Goal: Task Accomplishment & Management: Manage account settings

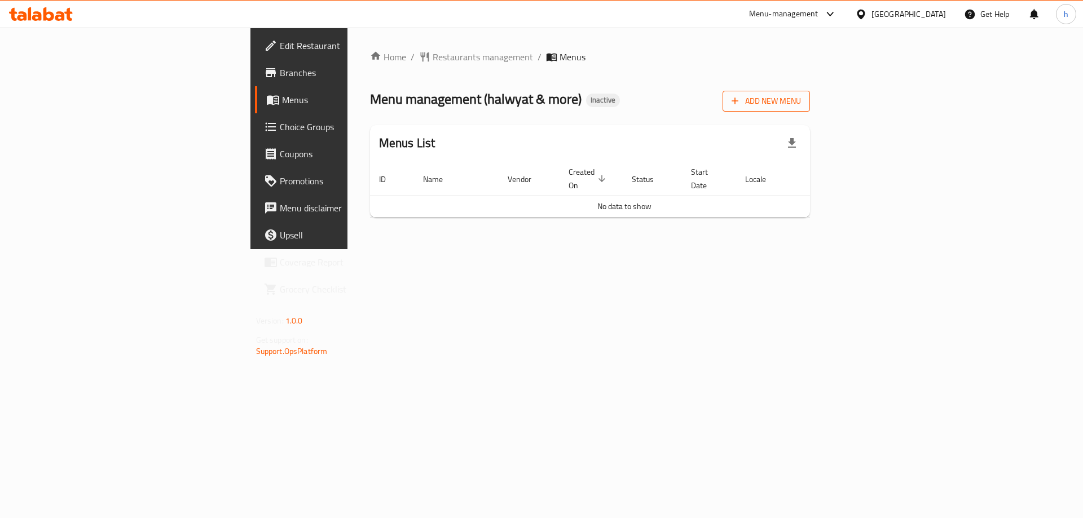
click at [801, 100] on span "Add New Menu" at bounding box center [766, 101] width 69 height 14
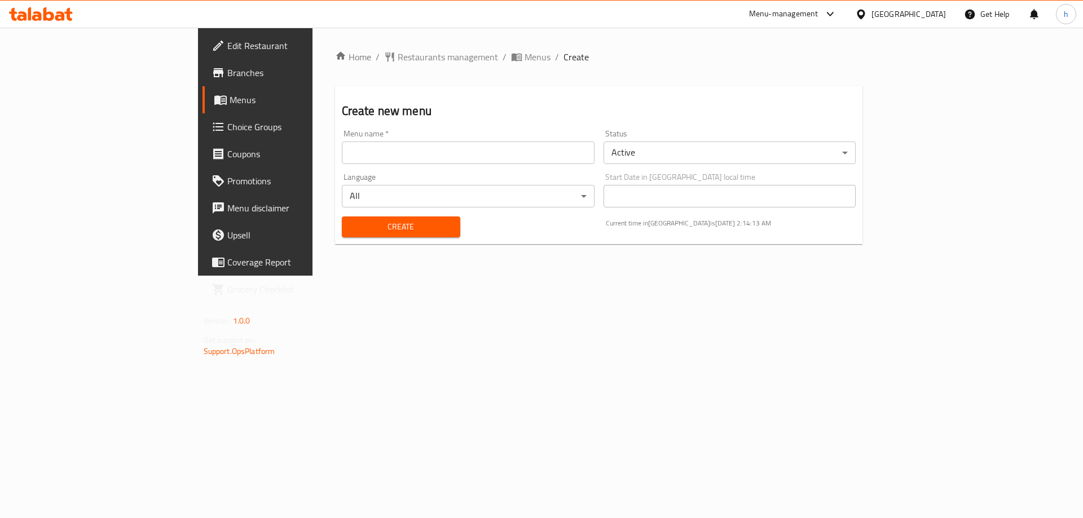
click at [448, 153] on input "text" at bounding box center [468, 153] width 253 height 23
type input "[DATE]"
click at [351, 224] on span "Create" at bounding box center [401, 227] width 100 height 14
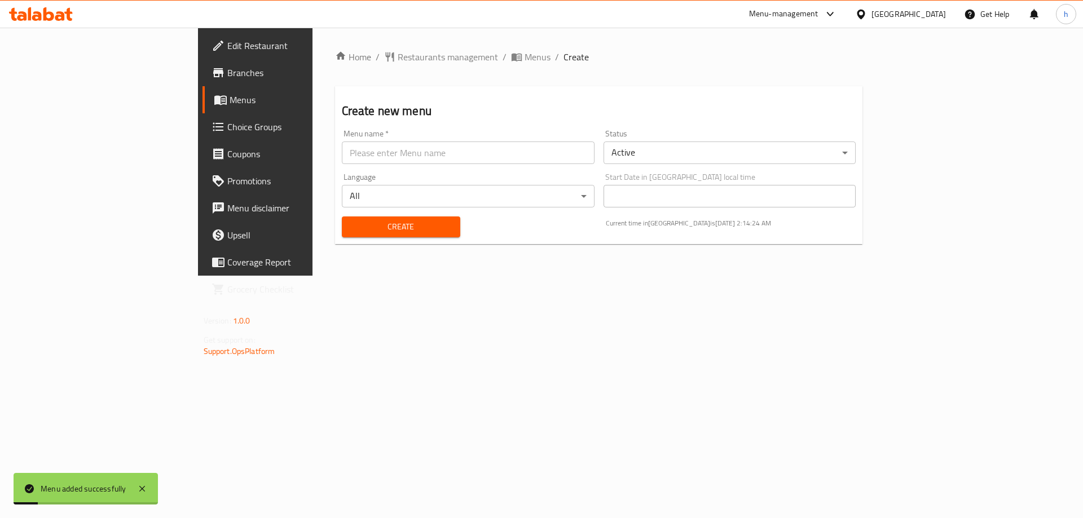
click at [230, 101] on span "Menus" at bounding box center [300, 100] width 140 height 14
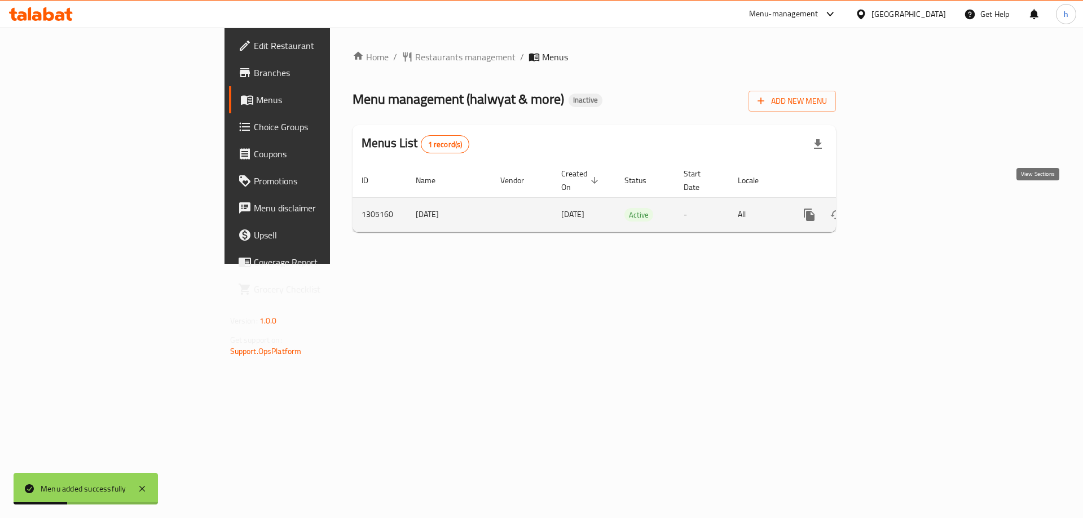
click at [898, 208] on icon "enhanced table" at bounding box center [891, 215] width 14 height 14
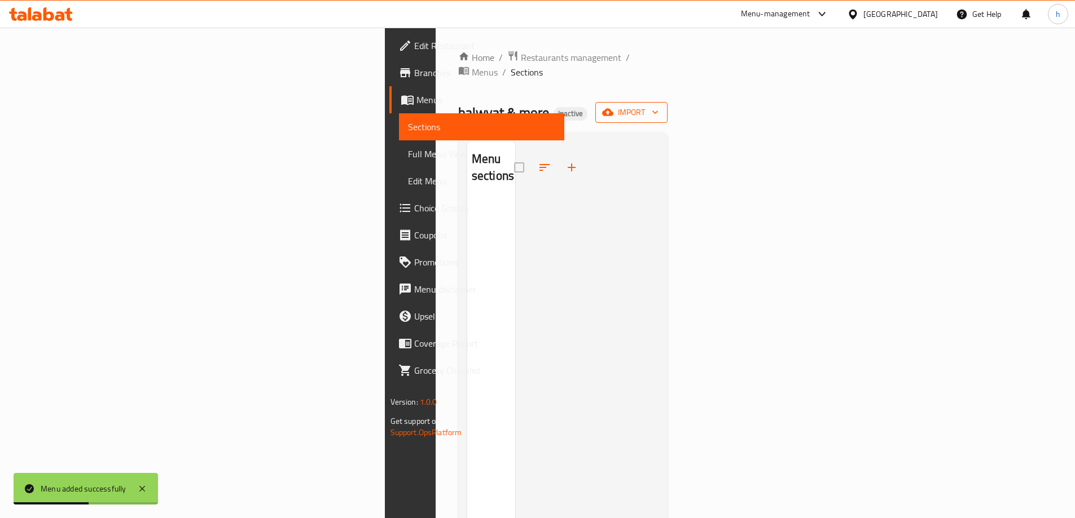
click at [658, 105] on span "import" at bounding box center [631, 112] width 54 height 14
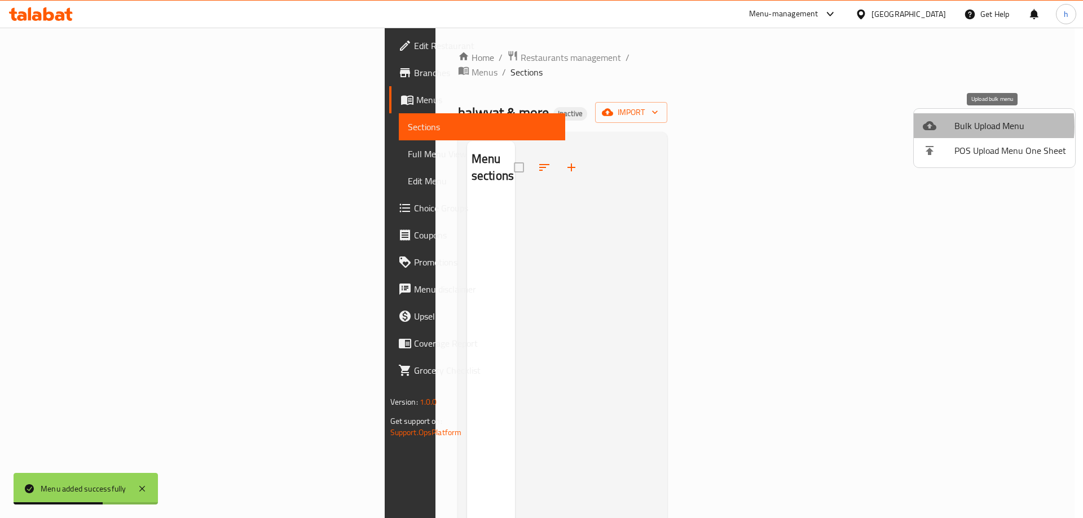
click at [964, 126] on span "Bulk Upload Menu" at bounding box center [1011, 126] width 112 height 14
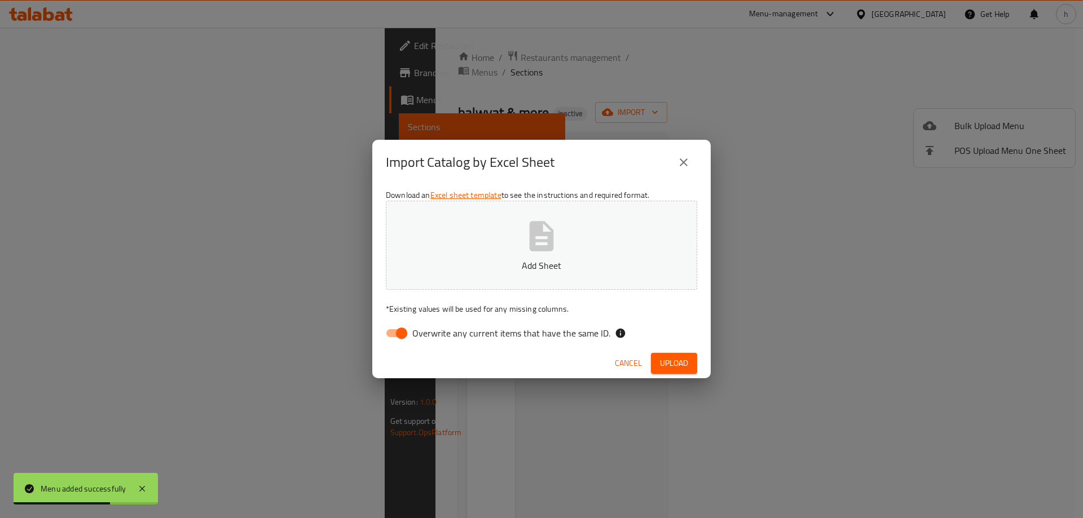
click at [543, 234] on icon "button" at bounding box center [542, 236] width 24 height 30
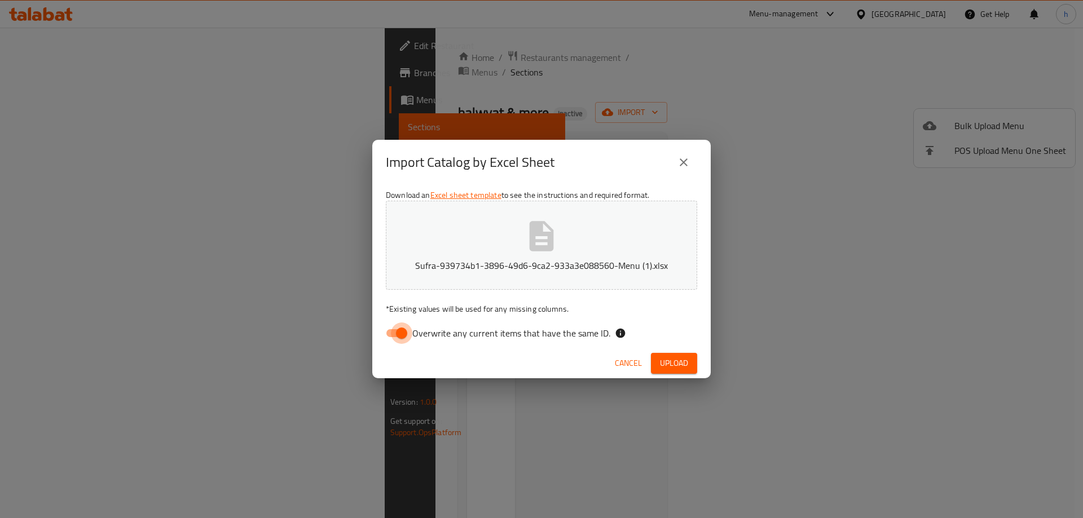
click at [392, 342] on input "Overwrite any current items that have the same ID." at bounding box center [402, 333] width 64 height 21
checkbox input "false"
click at [666, 359] on span "Upload" at bounding box center [674, 364] width 28 height 14
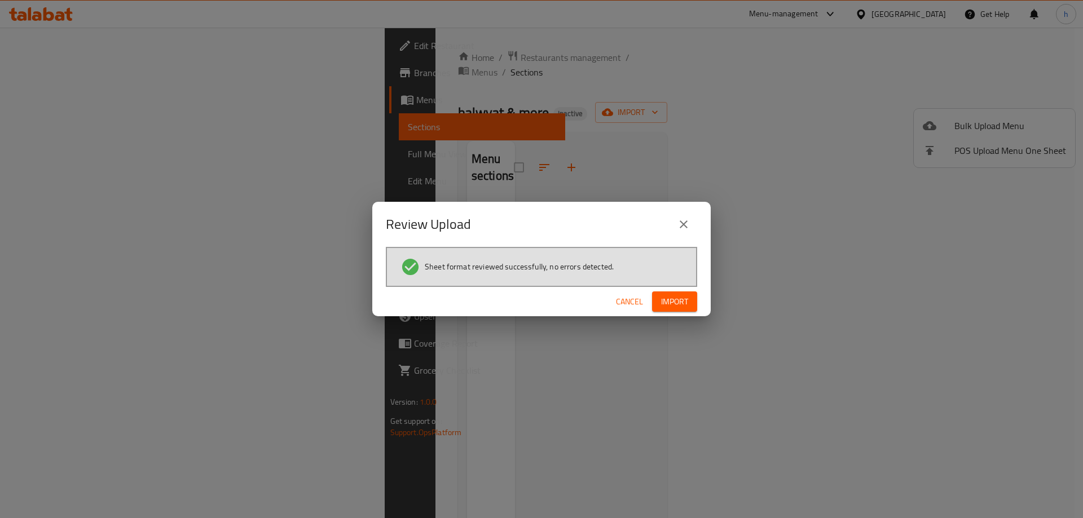
click at [689, 299] on button "Import" at bounding box center [674, 302] width 45 height 21
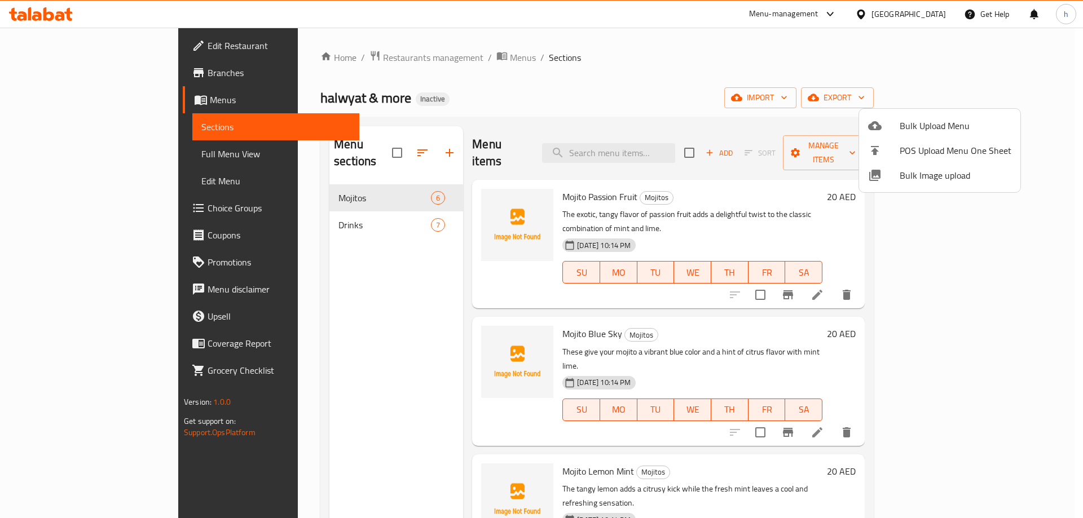
click at [109, 153] on div at bounding box center [541, 259] width 1083 height 518
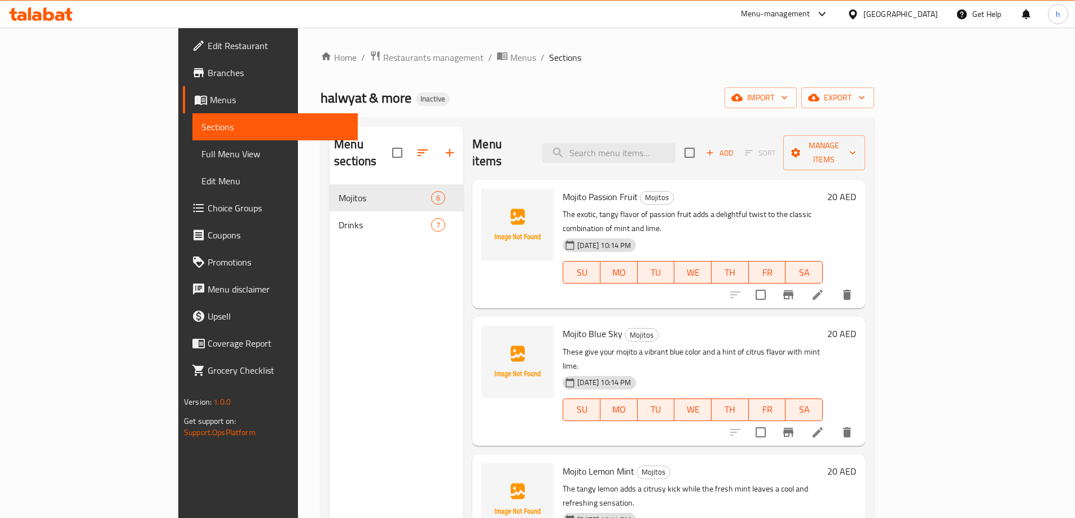
click at [201, 153] on span "Full Menu View" at bounding box center [274, 154] width 147 height 14
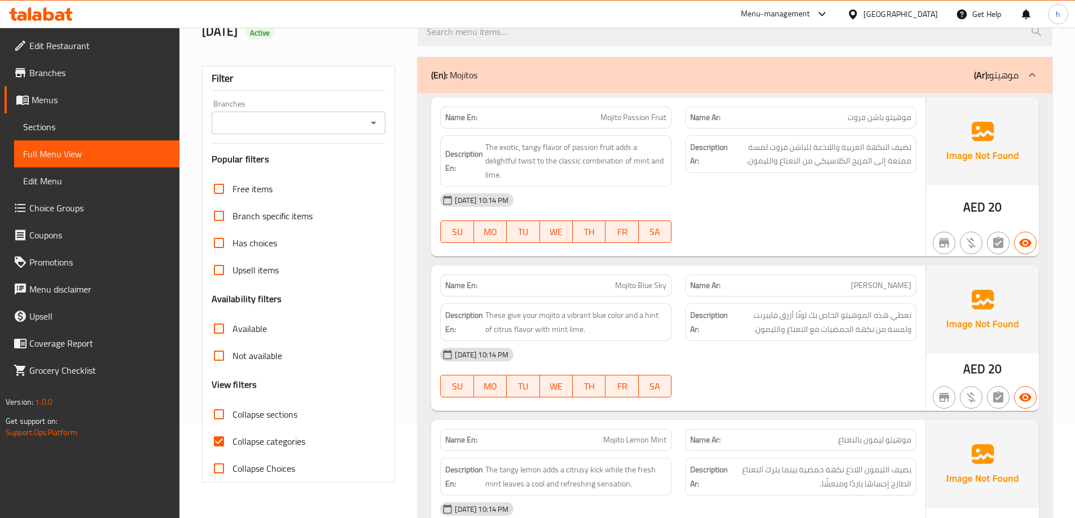
scroll to position [113, 0]
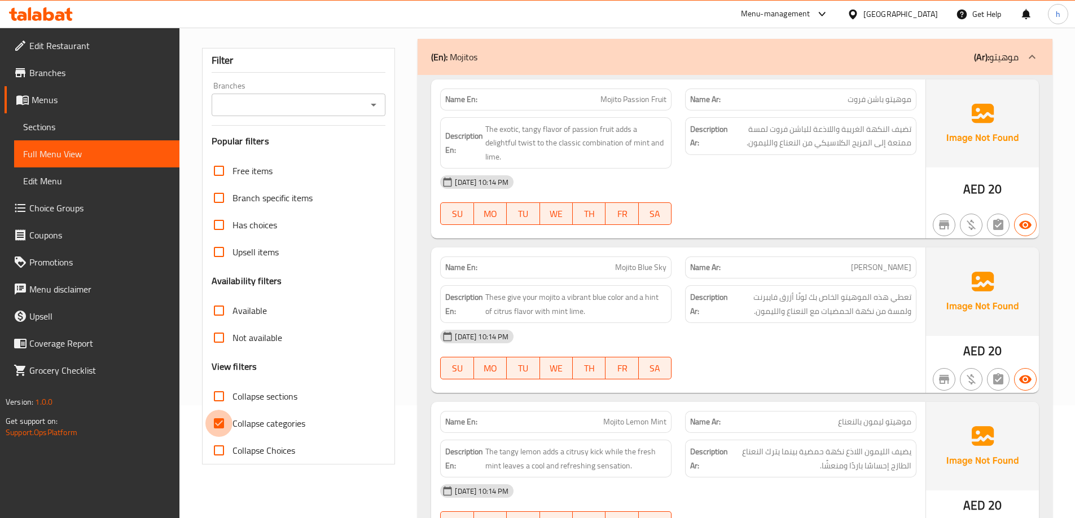
click at [221, 427] on input "Collapse categories" at bounding box center [218, 423] width 27 height 27
checkbox input "false"
click at [731, 186] on div "[DATE] 10:14 PM" at bounding box center [678, 182] width 490 height 27
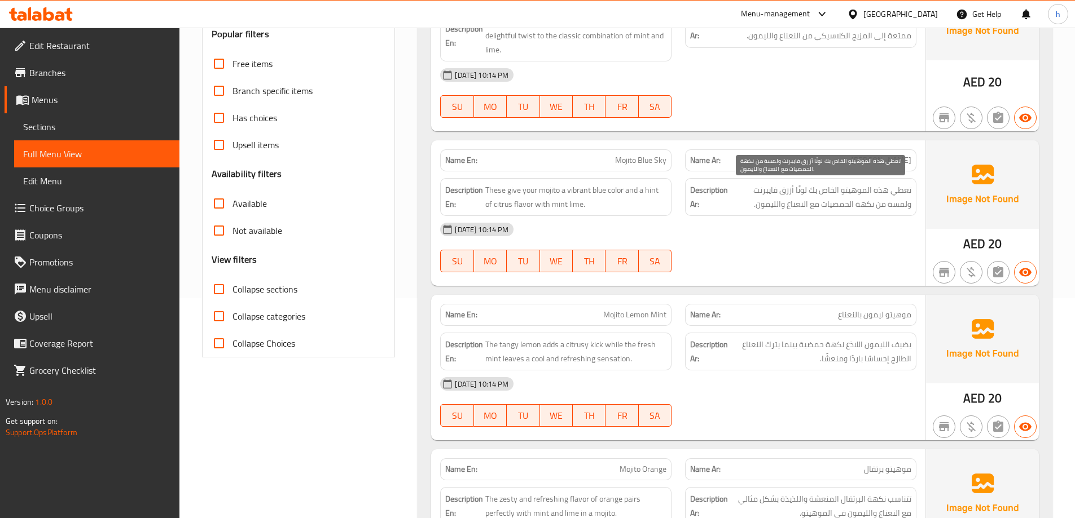
scroll to position [248, 0]
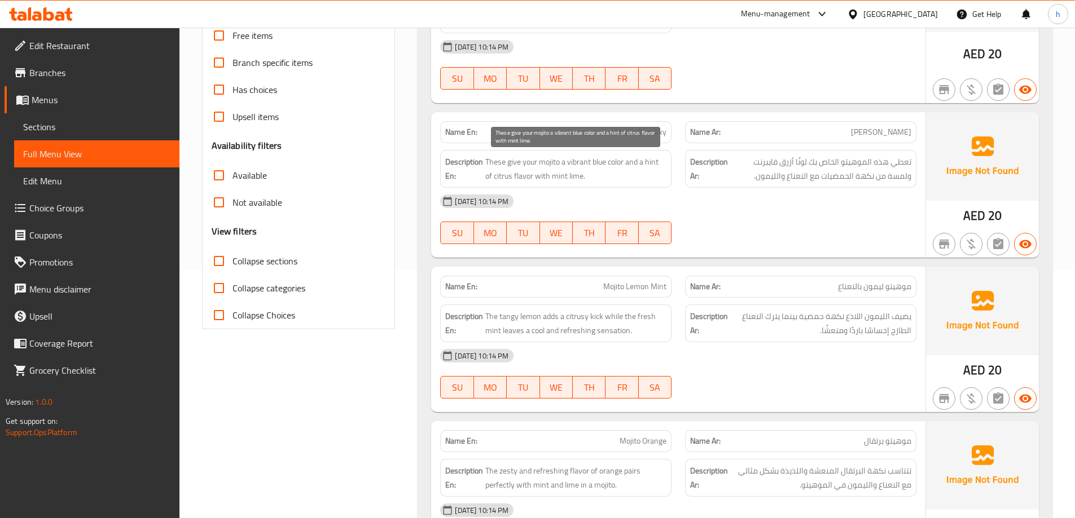
click at [573, 177] on span "These give your mojito a vibrant blue color and a hint of citrus flavor with mi…" at bounding box center [575, 169] width 181 height 28
copy span "lime"
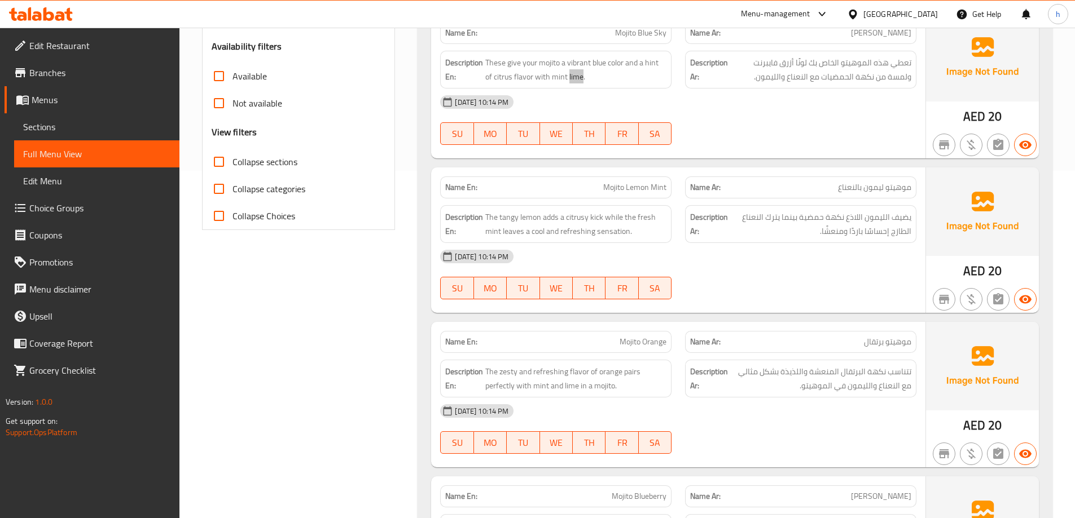
scroll to position [361, 0]
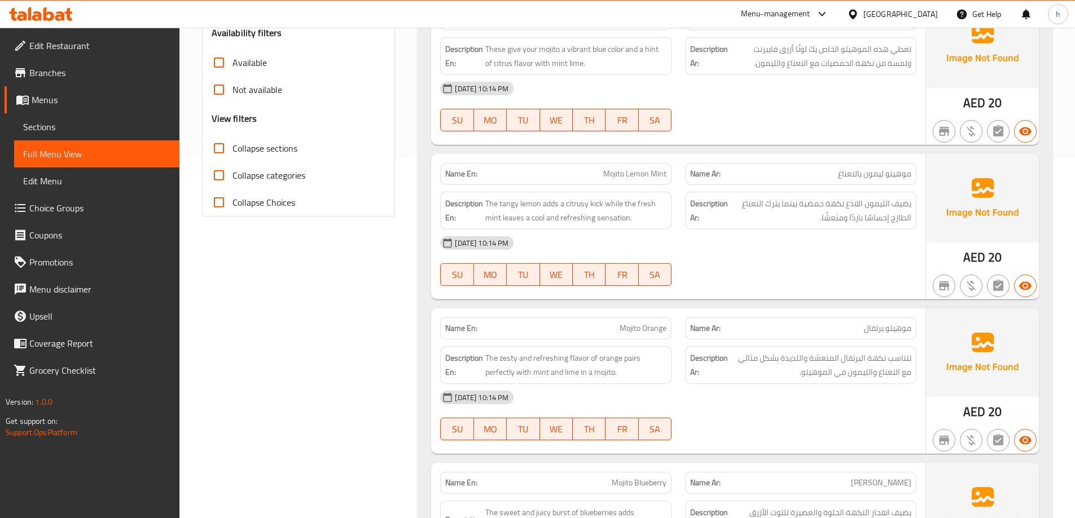
click at [794, 222] on span "يضيف الليمون اللاذع نكهة حمضية بينما يترك النعناع الطازج إحساسًا باردًا ومنعشًا." at bounding box center [820, 211] width 181 height 28
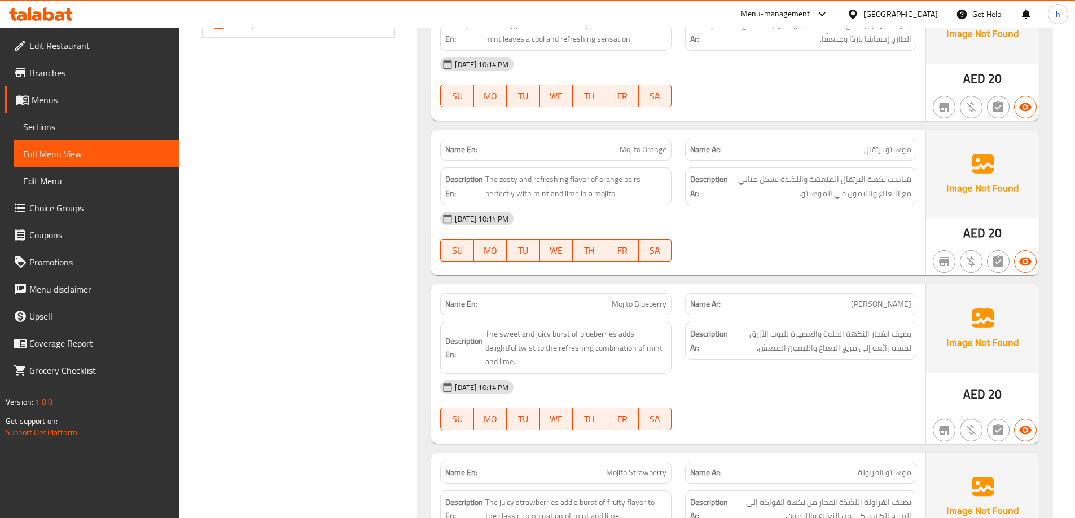
scroll to position [542, 0]
click at [818, 248] on div "[DATE] 10:14 PM SU MO TU WE TH FR SA" at bounding box center [678, 235] width 490 height 63
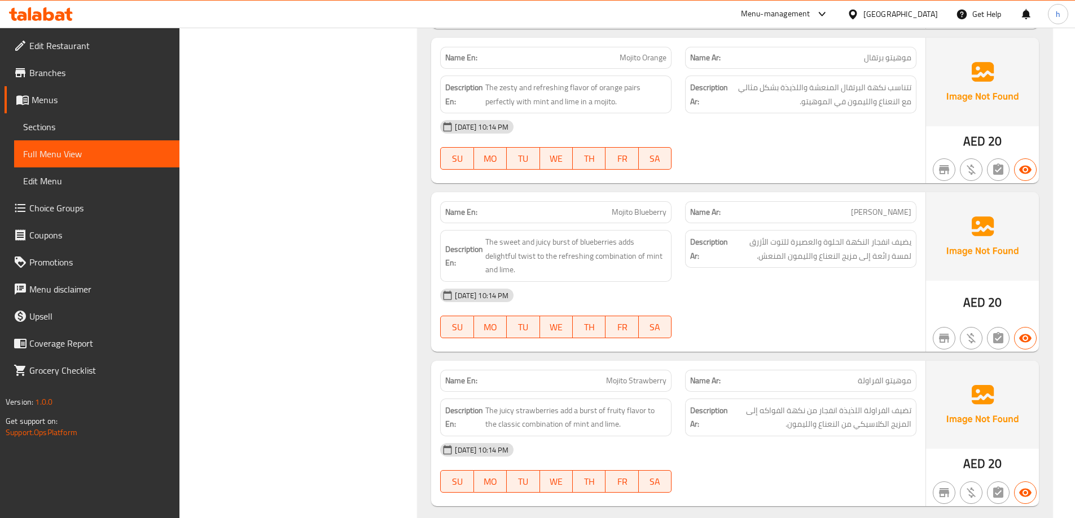
scroll to position [654, 0]
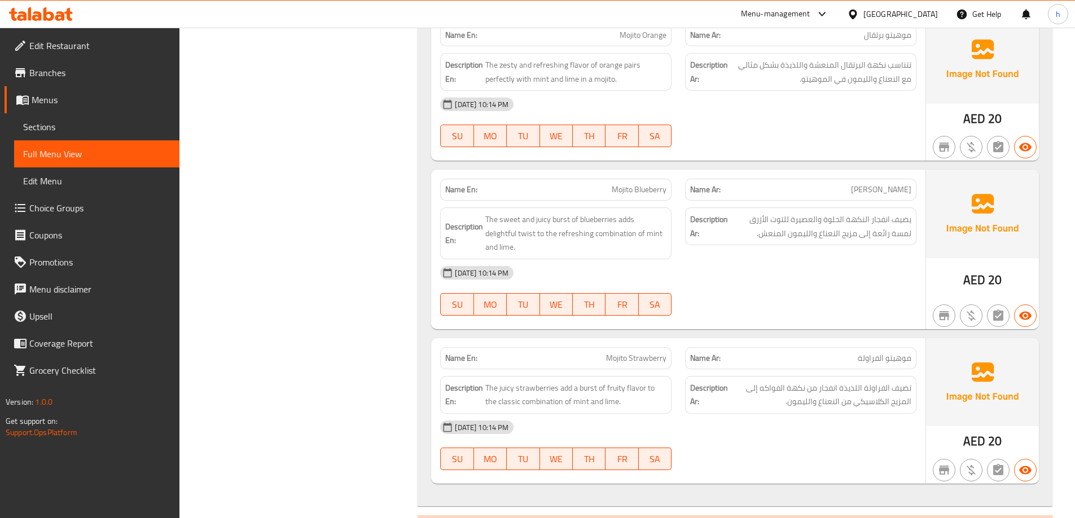
click at [833, 271] on div "[DATE] 10:14 PM" at bounding box center [678, 273] width 490 height 27
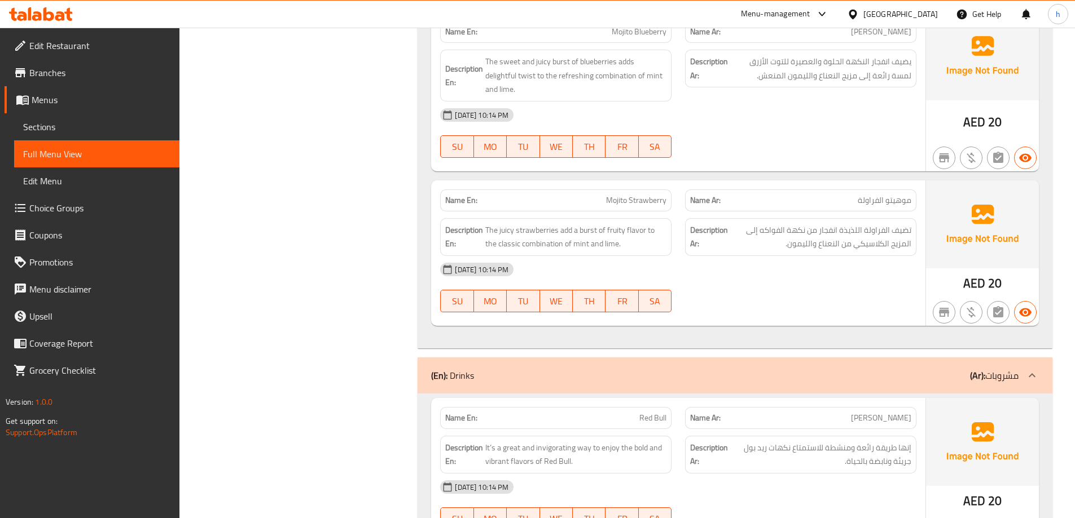
scroll to position [835, 0]
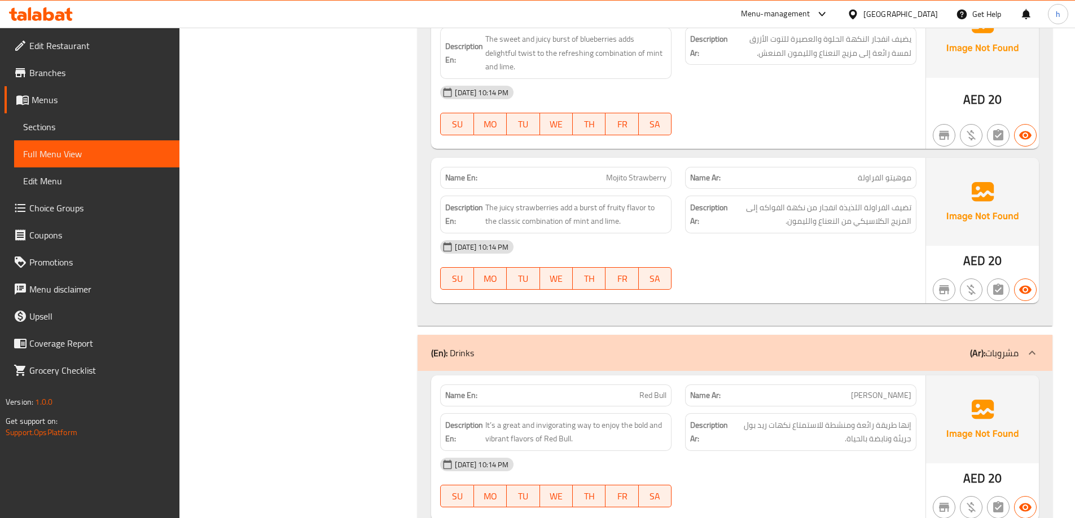
click at [361, 207] on div "Filter Branches Branches Popular filters Free items Branch specific items Has c…" at bounding box center [303, 387] width 216 height 2154
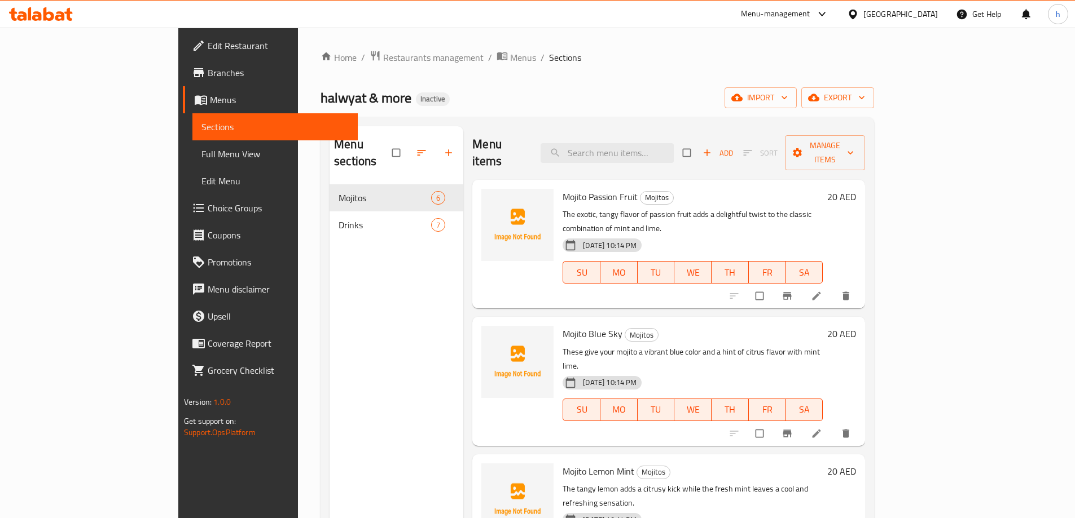
click at [552, 50] on div "Home / Restaurants management / Menus / Sections halwyat & more Inactive import…" at bounding box center [597, 352] width 599 height 649
click at [833, 425] on li at bounding box center [818, 434] width 32 height 18
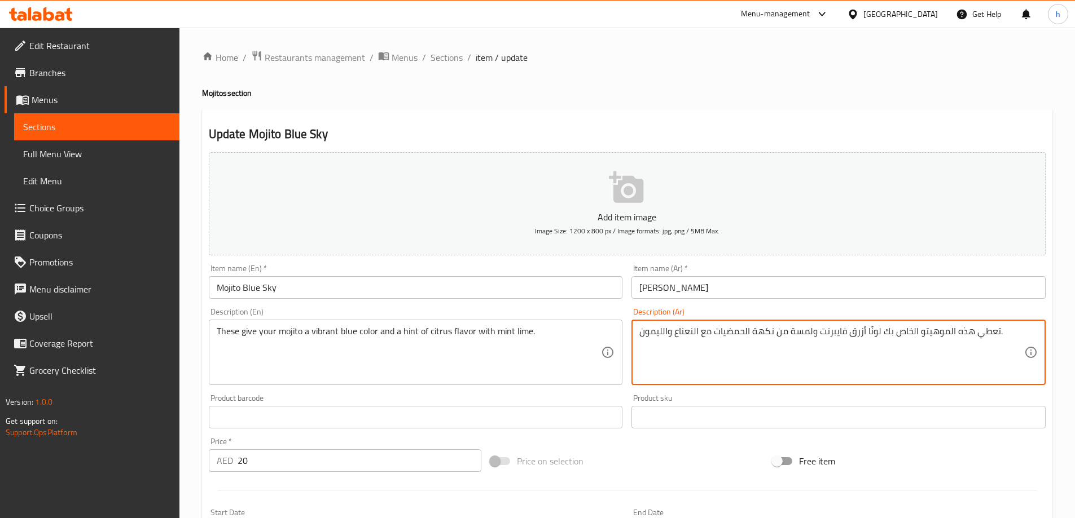
click at [666, 332] on textarea "تعطي هذه الموهيتو الخاص بك لونًا أزرق فايبرنت ولمسة من نكهة الحمضيات مع النعناع…" at bounding box center [831, 353] width 385 height 54
paste textarea "حامض"
click at [662, 333] on textarea "تعطي هذه الموهيتو الخاص بك لونًا أزرق فايبرنت ولمسة من نكهة الحمضيات مع النعناع…" at bounding box center [831, 353] width 385 height 54
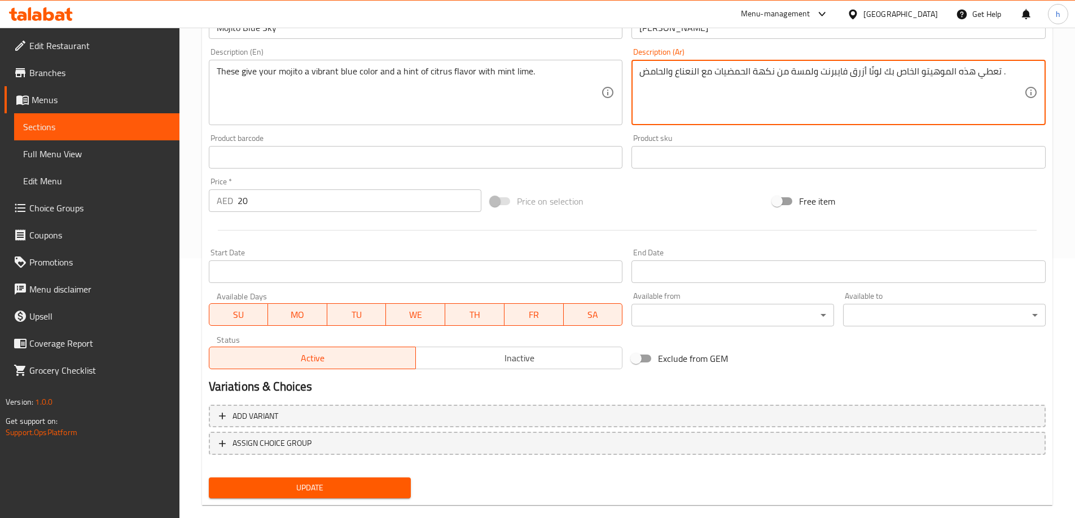
scroll to position [279, 0]
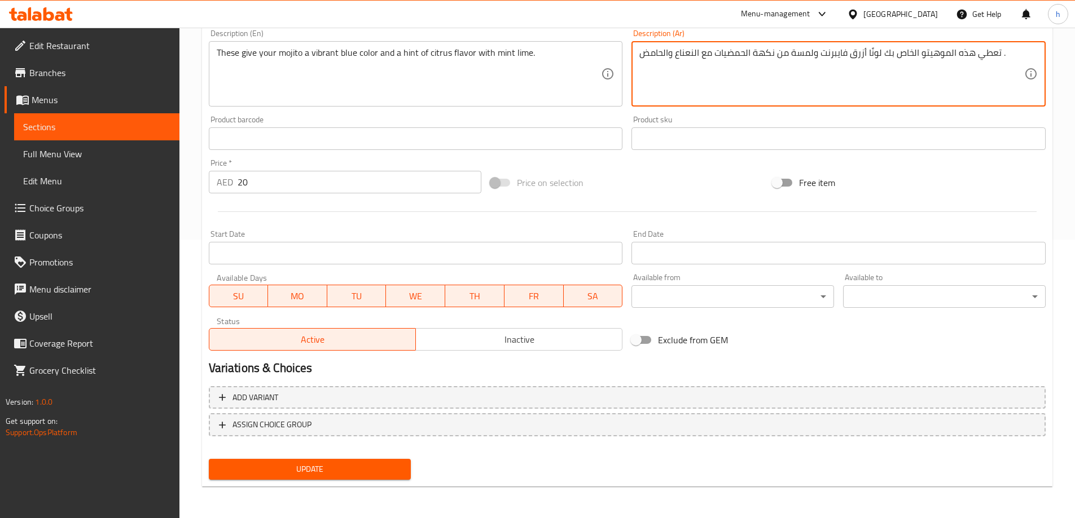
type textarea "تعطي هذه الموهيتو الخاص بك لونًا أزرق فايبرنت ولمسة من نكهة الحمضيات مع النعناع…"
click at [358, 473] on span "Update" at bounding box center [310, 470] width 184 height 14
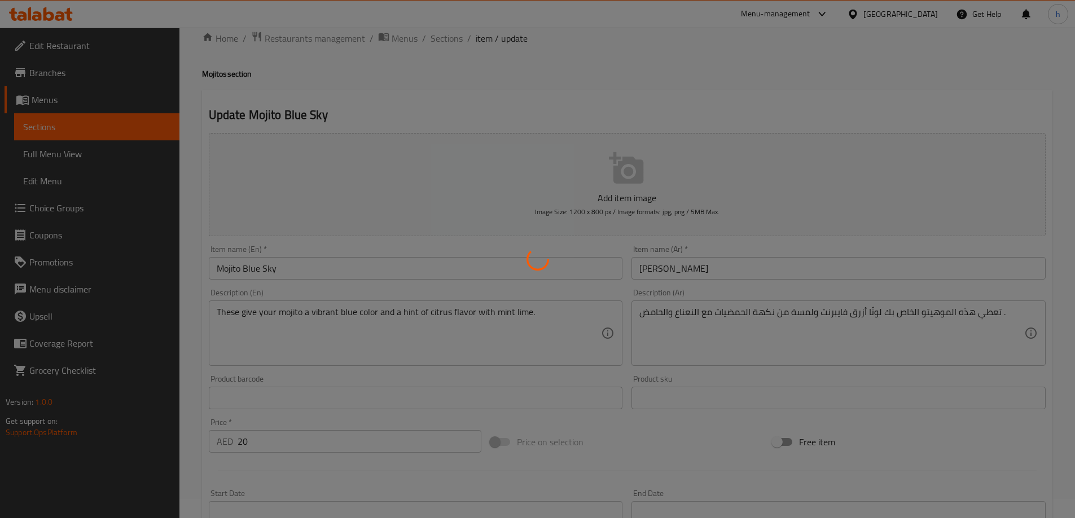
scroll to position [0, 0]
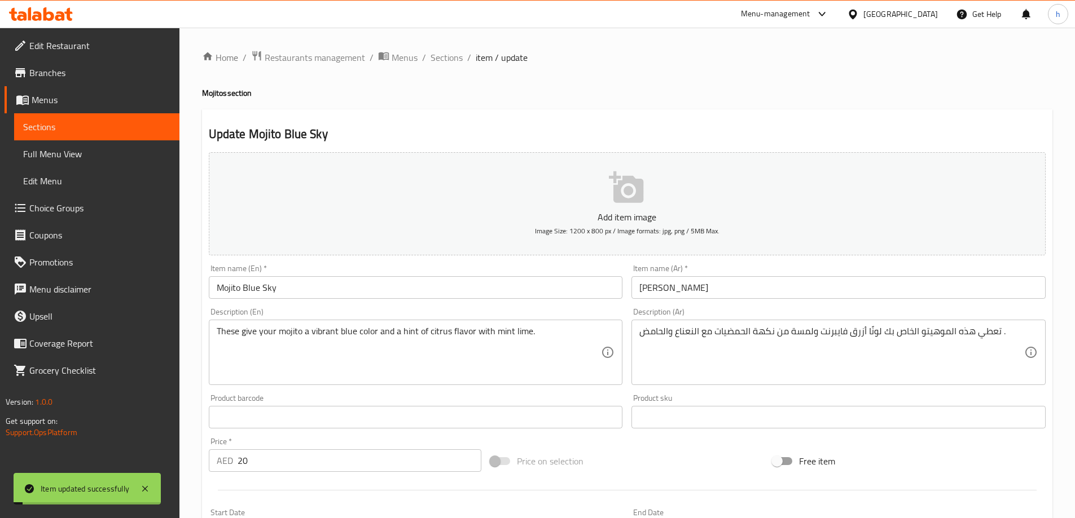
click at [91, 122] on span "Sections" at bounding box center [96, 127] width 147 height 14
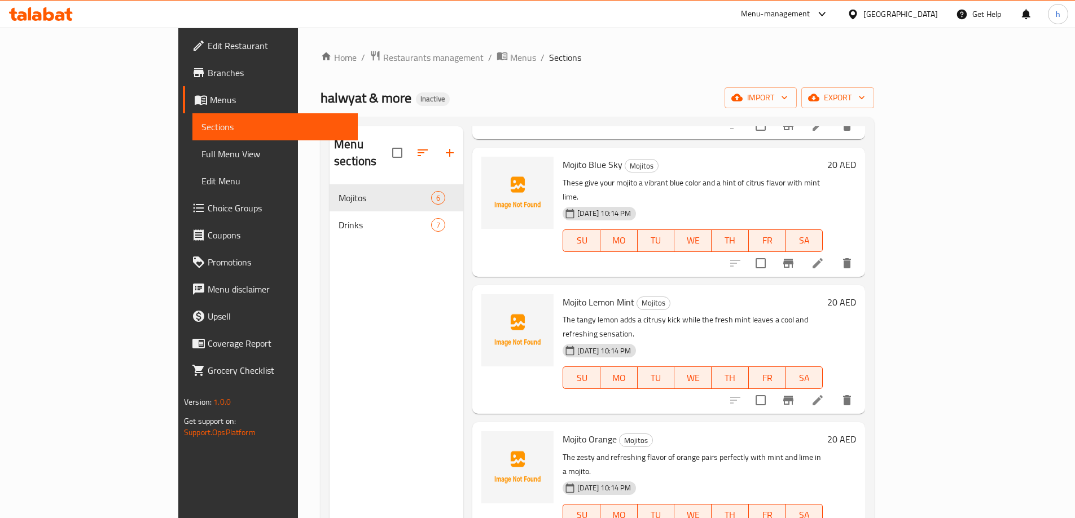
scroll to position [226, 0]
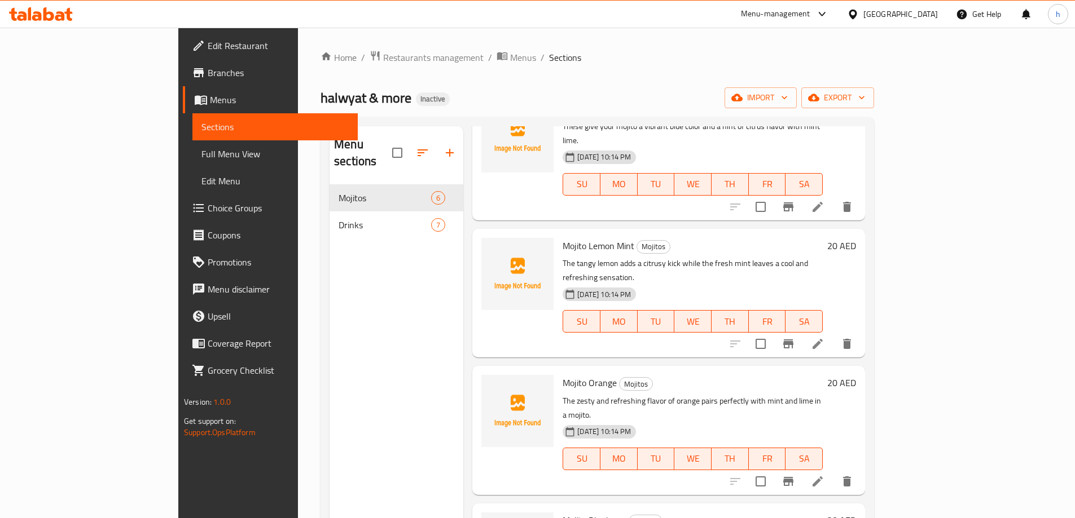
click at [833, 472] on li at bounding box center [818, 482] width 32 height 20
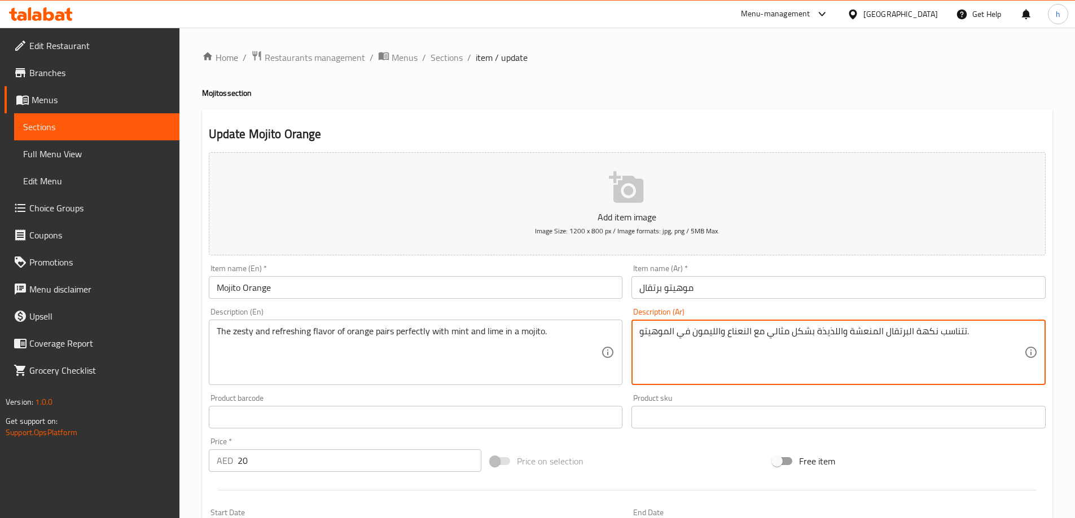
drag, startPoint x: 714, startPoint y: 332, endPoint x: 691, endPoint y: 339, distance: 24.6
paste textarea "حامض"
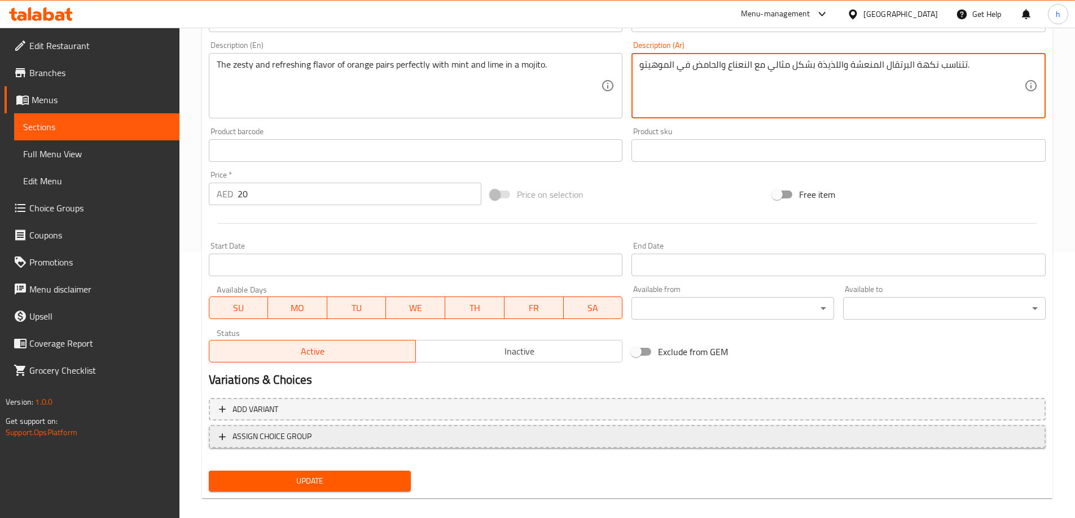
scroll to position [279, 0]
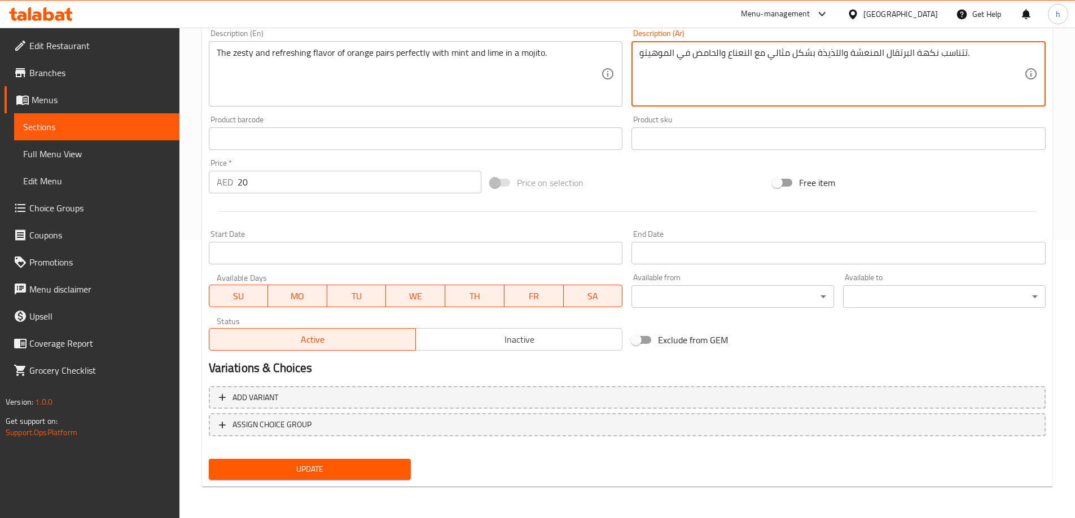
type textarea "تتناسب نكهة البرتقال المنعشة واللذيذة بشكل مثالي مع النعناع والحامض في الموهيتو."
click at [382, 475] on span "Update" at bounding box center [310, 470] width 184 height 14
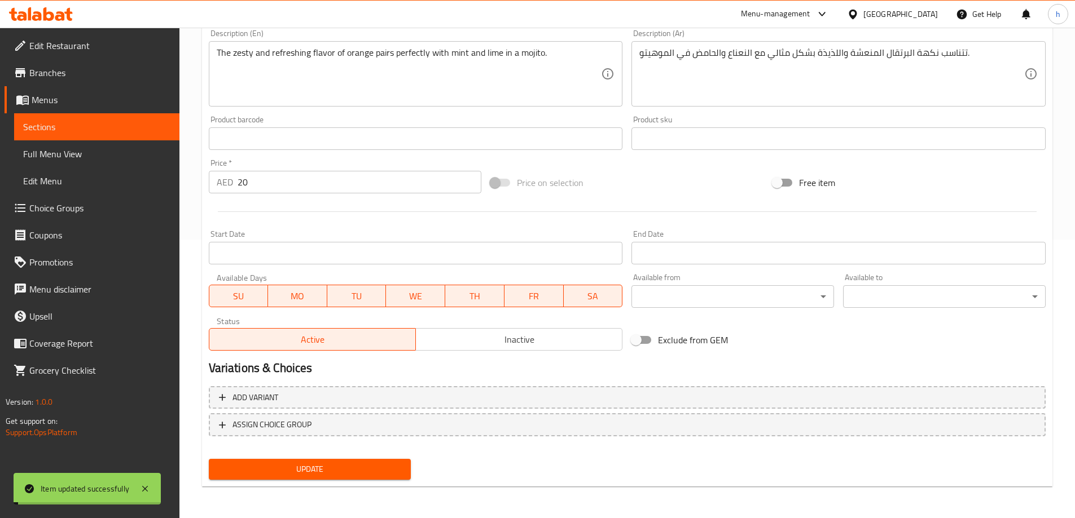
click at [114, 132] on span "Sections" at bounding box center [96, 127] width 147 height 14
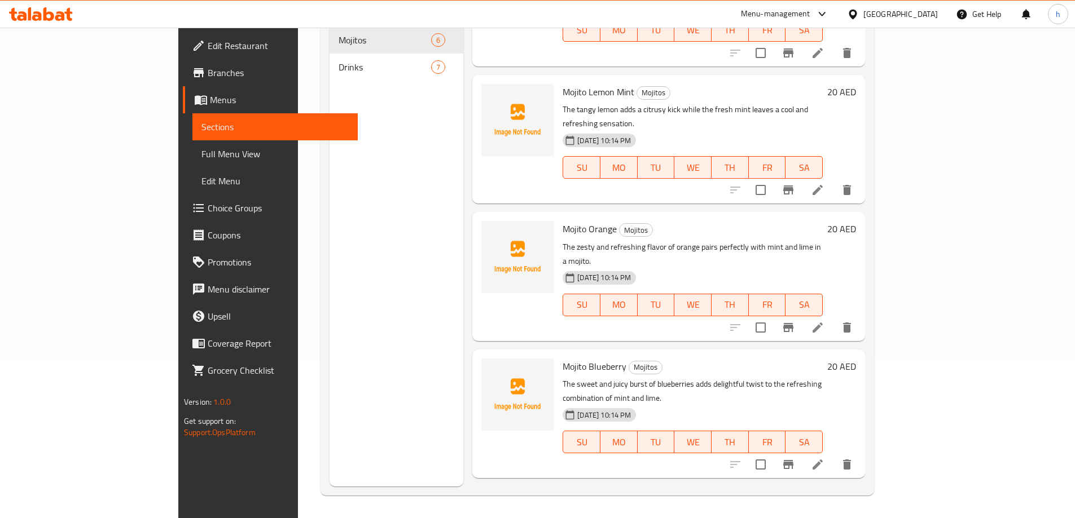
scroll to position [226, 0]
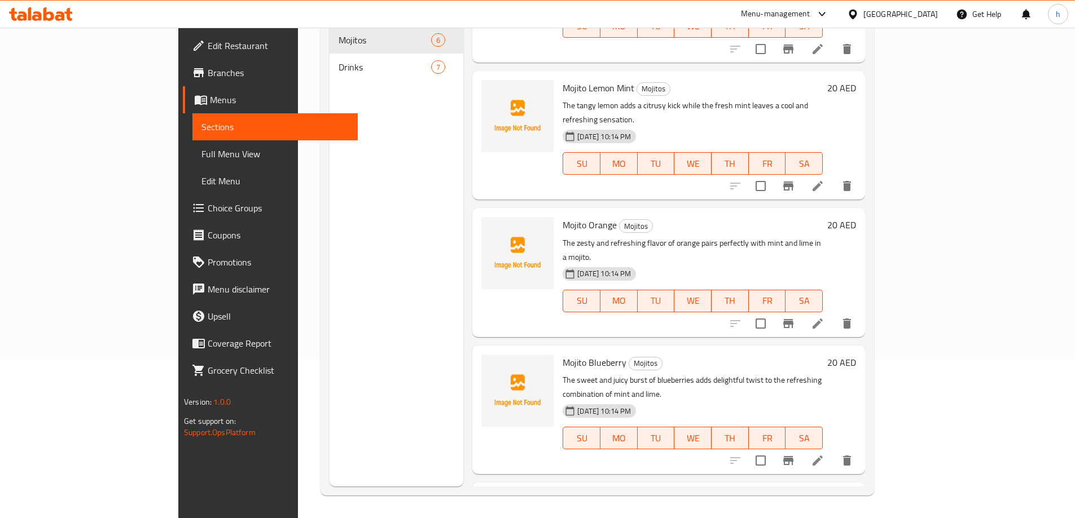
click at [833, 451] on li at bounding box center [818, 461] width 32 height 20
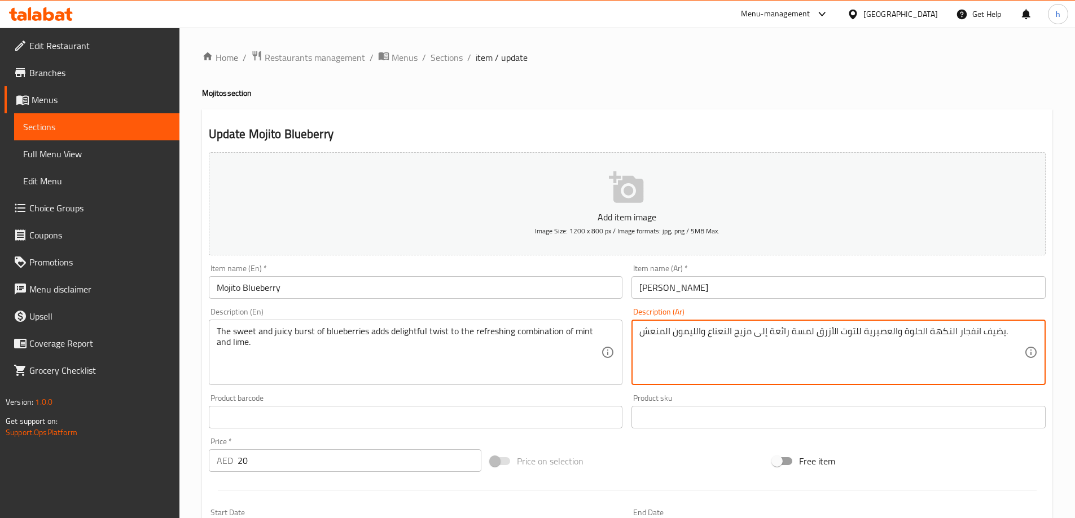
drag, startPoint x: 694, startPoint y: 331, endPoint x: 680, endPoint y: 338, distance: 15.6
click at [680, 338] on textarea "يضيف انفجار النكهة الحلوة والعصيرية للتوت الأزرق لمسة رائعة إلى مزيج النعناع وا…" at bounding box center [831, 353] width 385 height 54
drag, startPoint x: 694, startPoint y: 333, endPoint x: 674, endPoint y: 336, distance: 21.0
click at [674, 336] on textarea "يضيف انفجار النكهة الحلوة والعصيرية للتوت الأزرق لمسة رائعة إلى مزيج النعناع وا…" at bounding box center [831, 353] width 385 height 54
paste textarea "حامض"
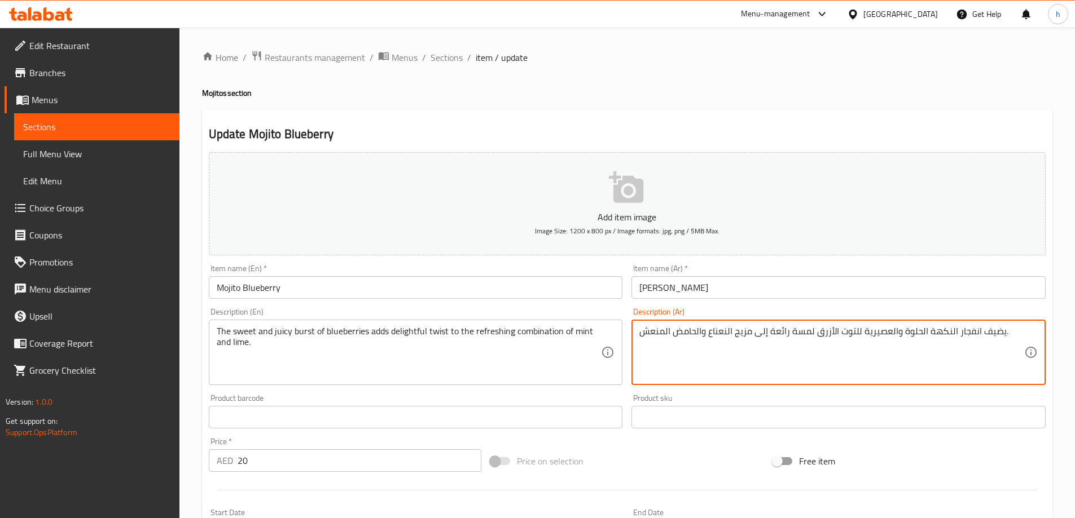
scroll to position [279, 0]
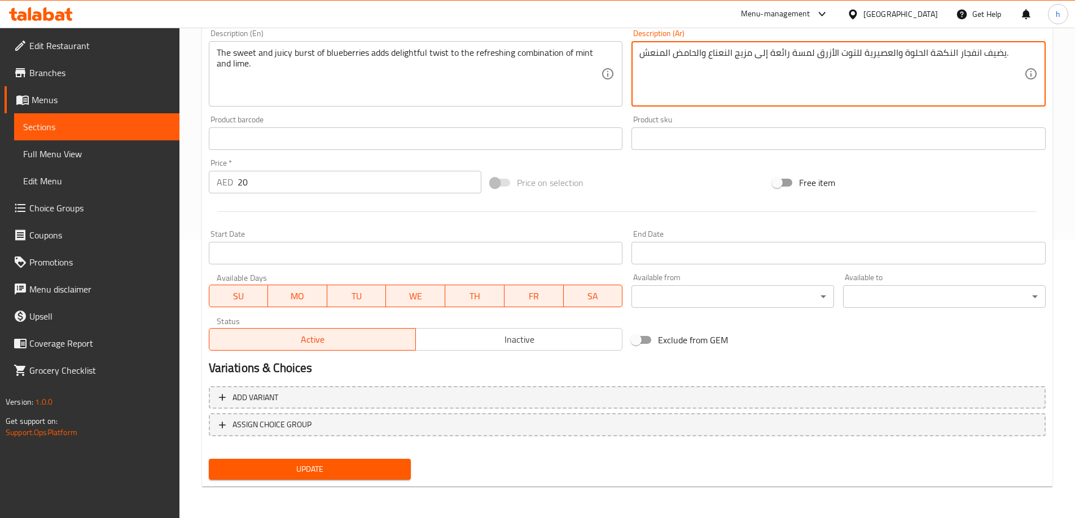
type textarea "يضيف انفجار النكهة الحلوة والعصيرية للتوت الأزرق لمسة رائعة إلى مزيج النعناع وا…"
click at [391, 463] on span "Update" at bounding box center [310, 470] width 184 height 14
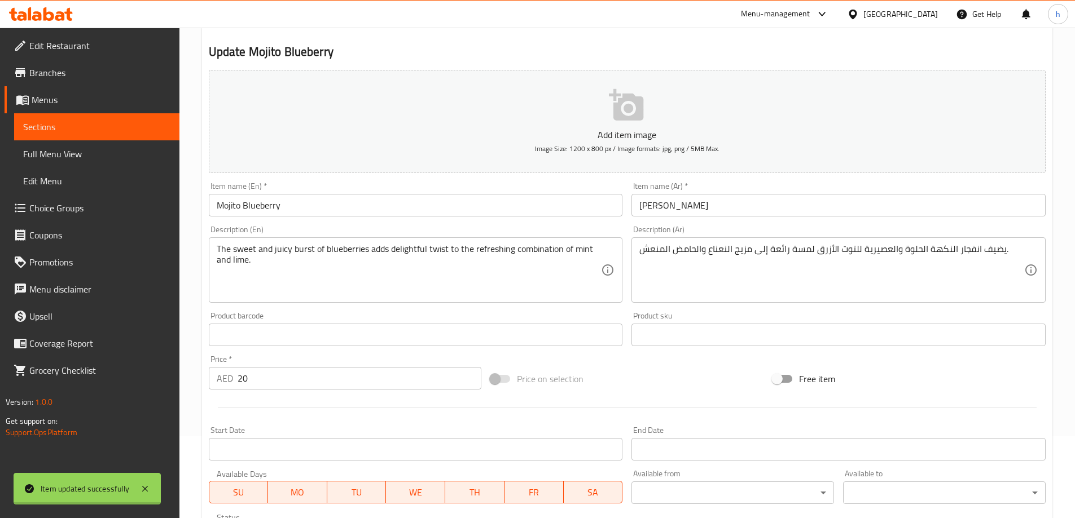
scroll to position [0, 0]
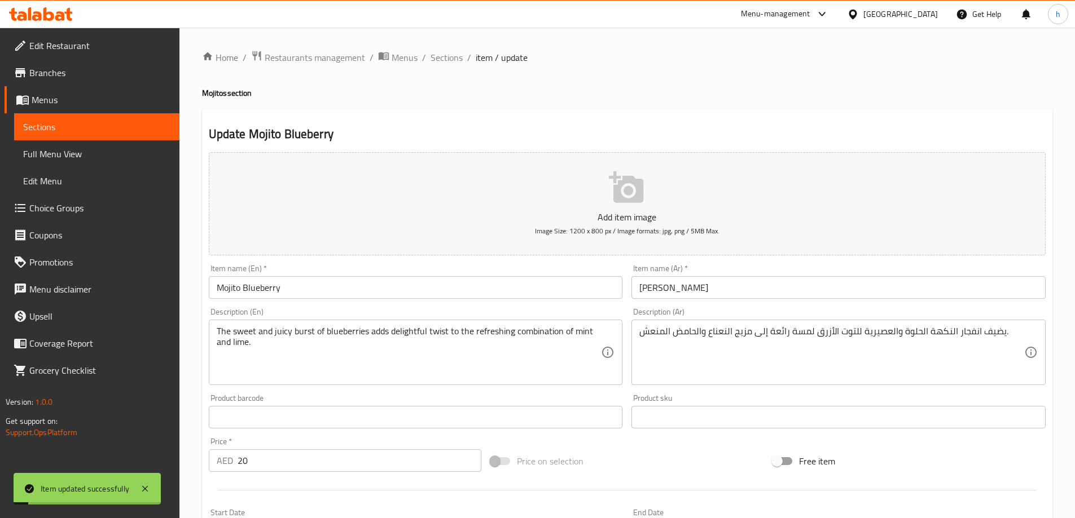
click at [52, 121] on span "Sections" at bounding box center [96, 127] width 147 height 14
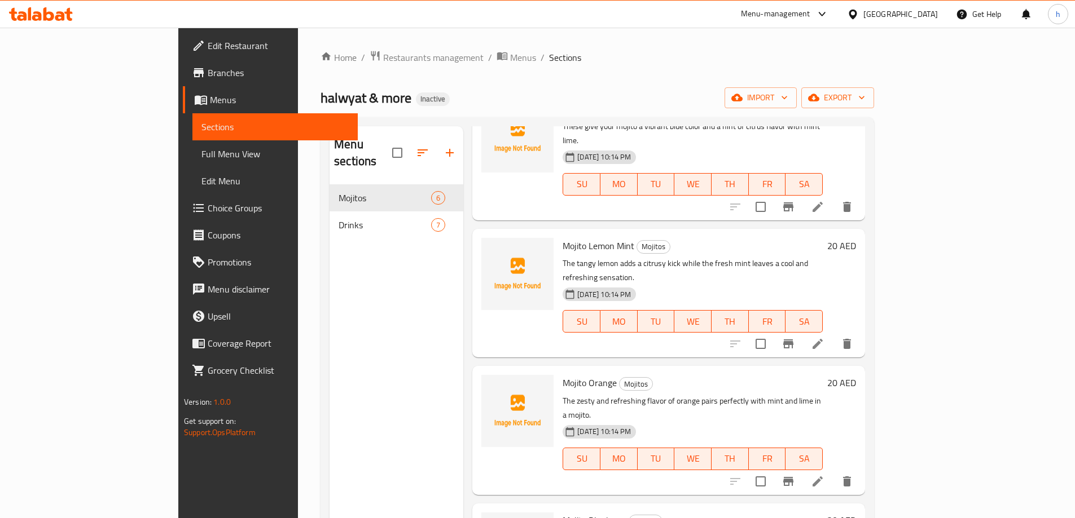
scroll to position [249, 0]
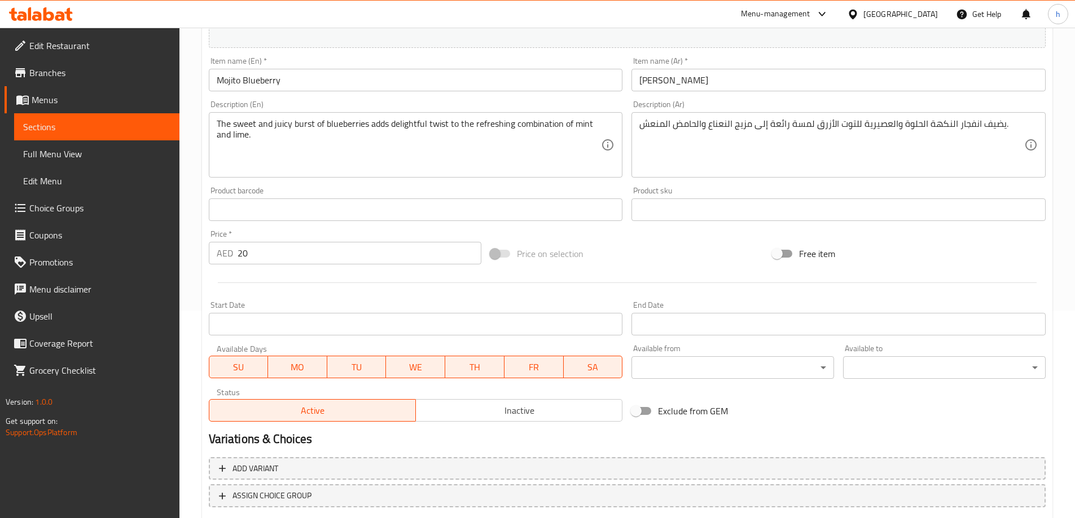
scroll to position [279, 0]
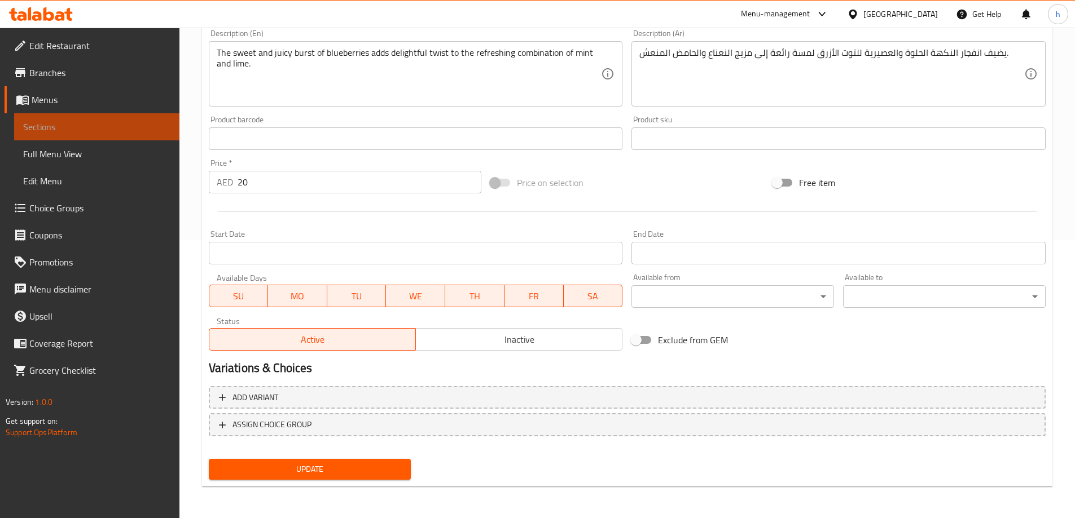
click at [109, 131] on span "Sections" at bounding box center [96, 127] width 147 height 14
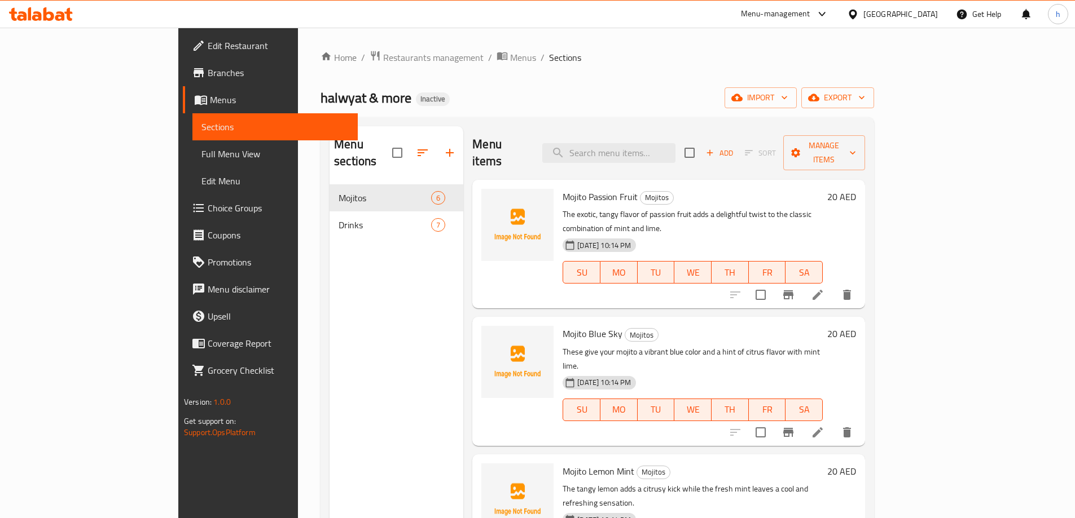
click at [833, 285] on li at bounding box center [818, 295] width 32 height 20
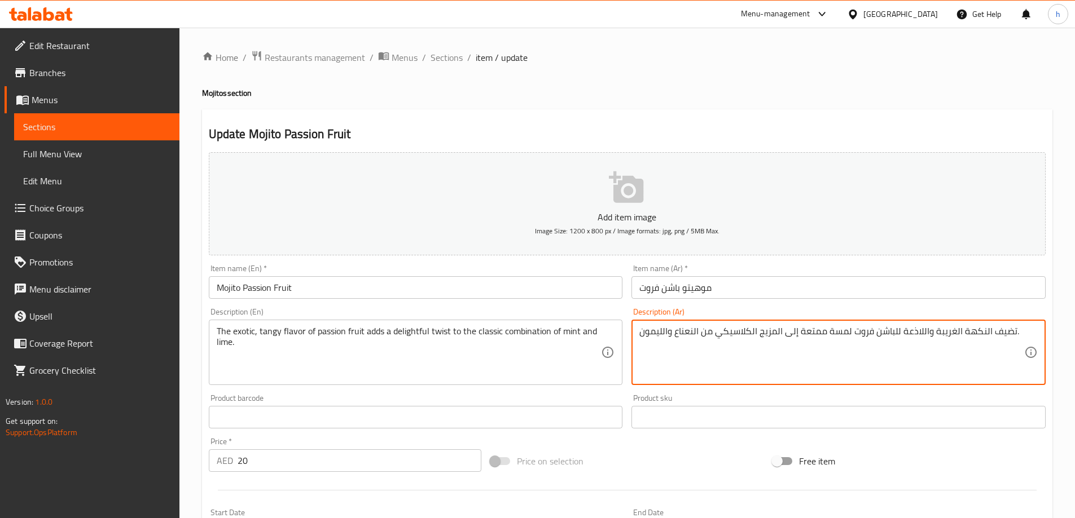
drag, startPoint x: 662, startPoint y: 332, endPoint x: 633, endPoint y: 341, distance: 30.2
paste textarea "حامض"
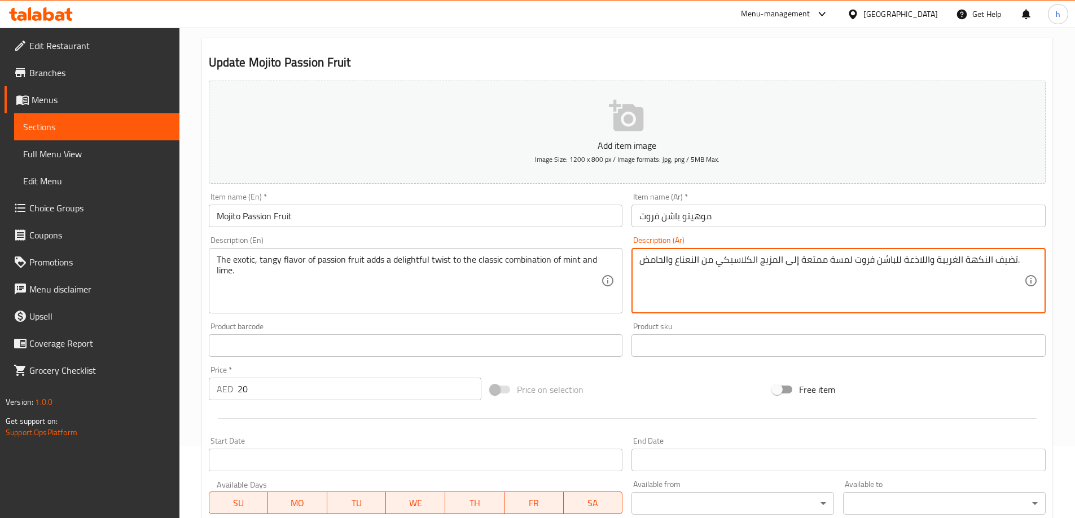
scroll to position [279, 0]
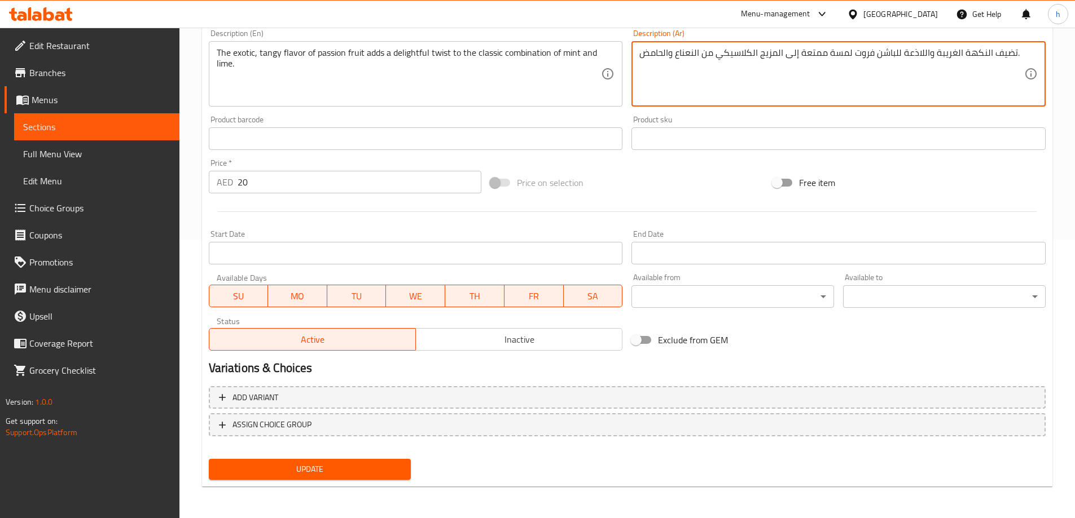
type textarea "تضيف النكهة الغريبة واللاذعة للباشن فروت لمسة ممتعة إلى المزيج الكلاسيكي من الن…"
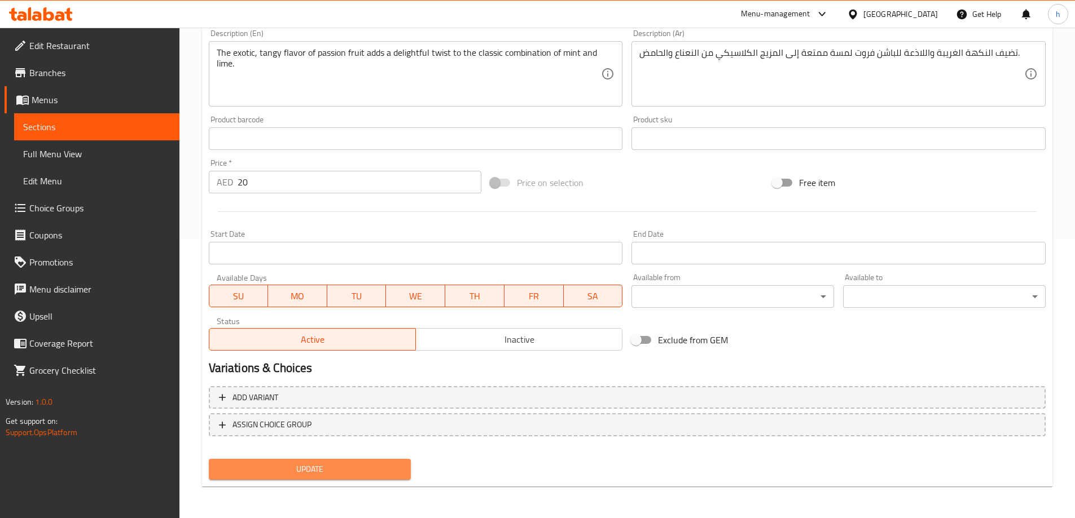
click at [342, 472] on span "Update" at bounding box center [310, 470] width 184 height 14
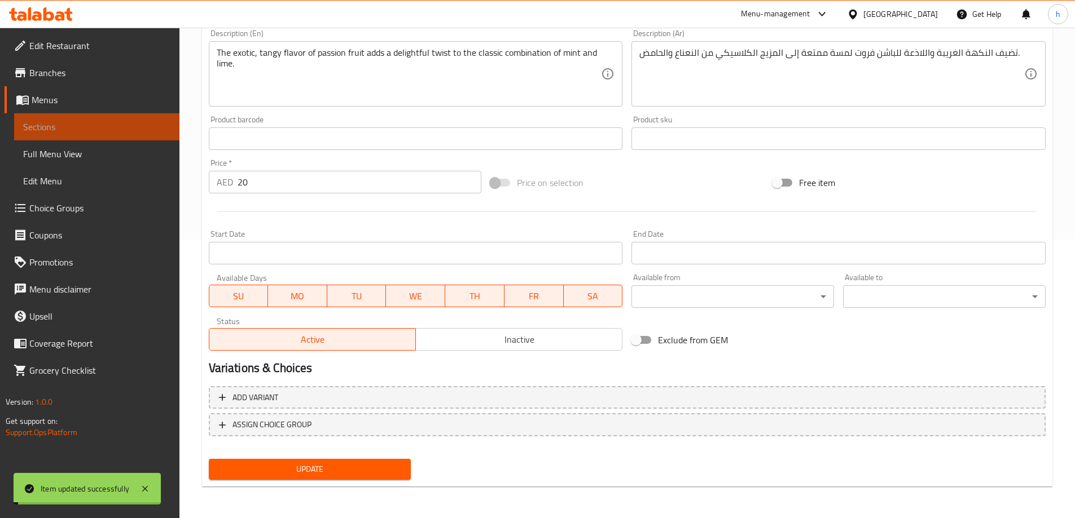
click at [120, 130] on span "Sections" at bounding box center [96, 127] width 147 height 14
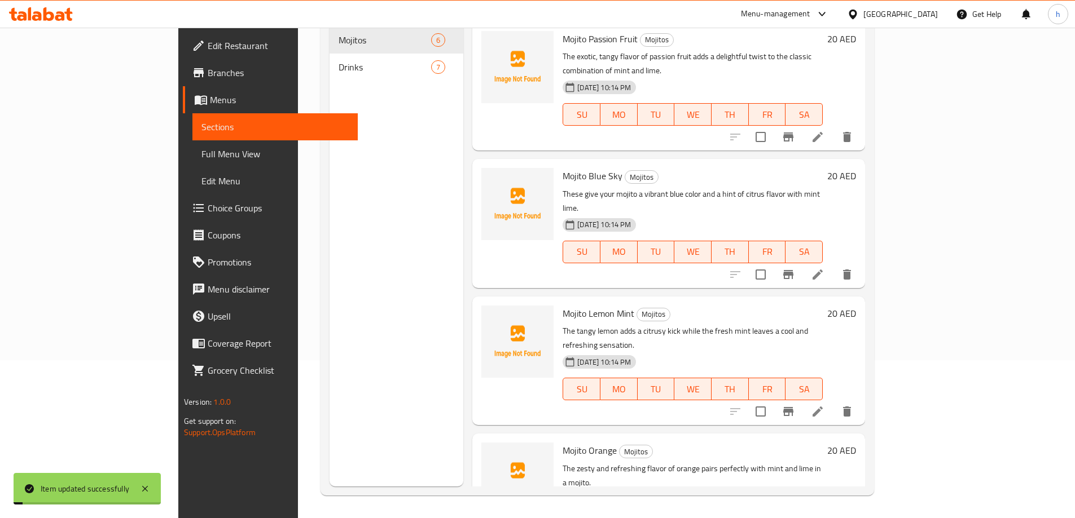
scroll to position [158, 0]
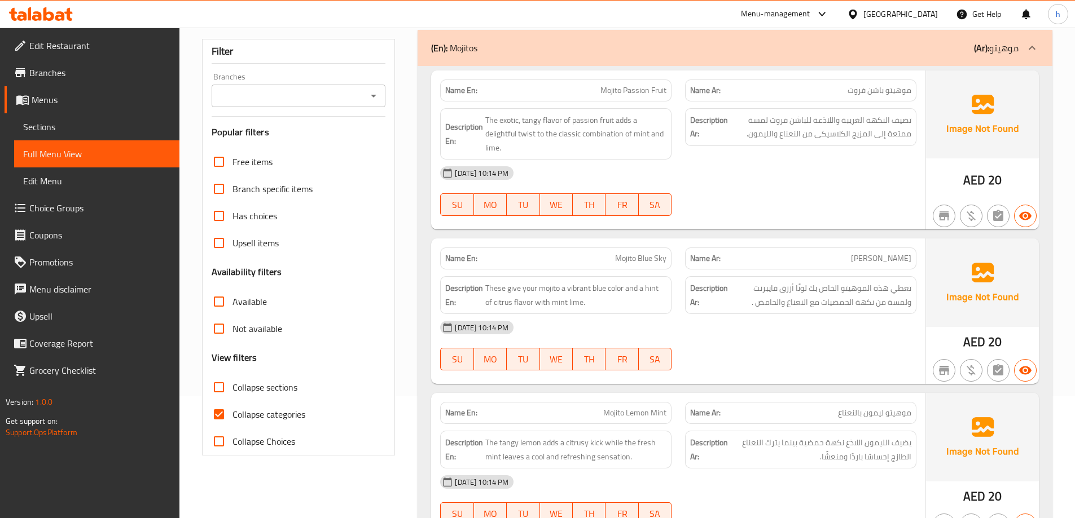
scroll to position [169, 0]
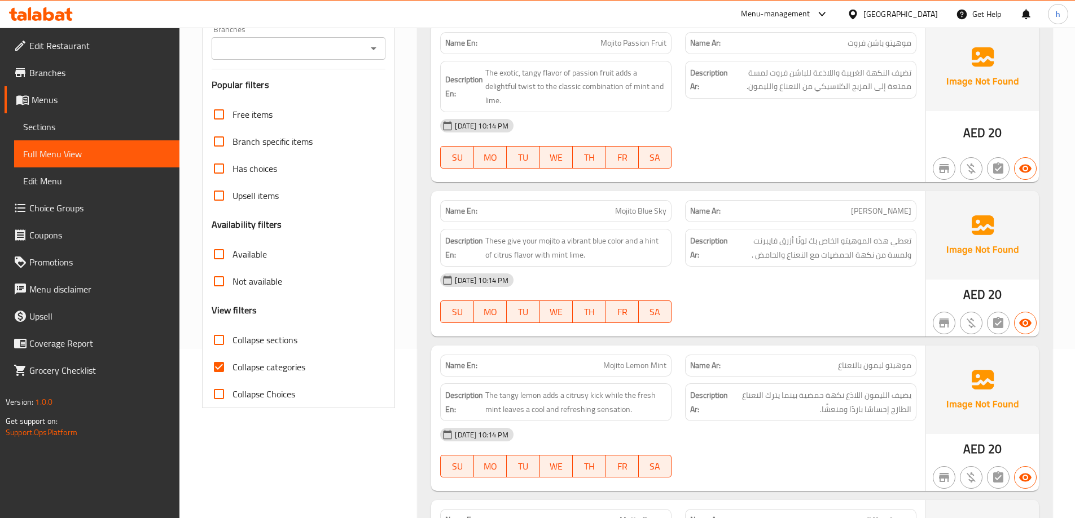
click at [222, 366] on input "Collapse categories" at bounding box center [218, 367] width 27 height 27
checkbox input "false"
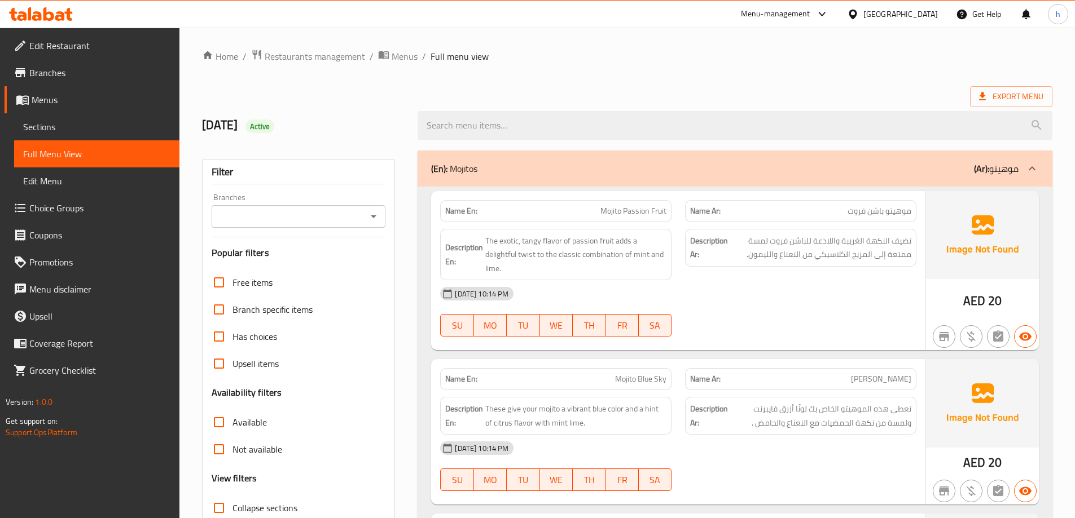
scroll to position [0, 0]
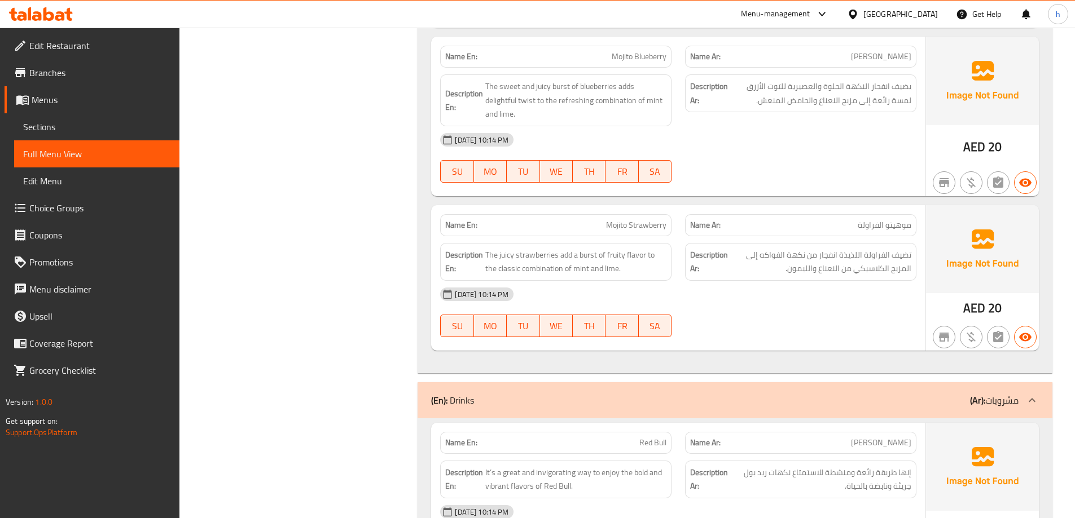
scroll to position [790, 0]
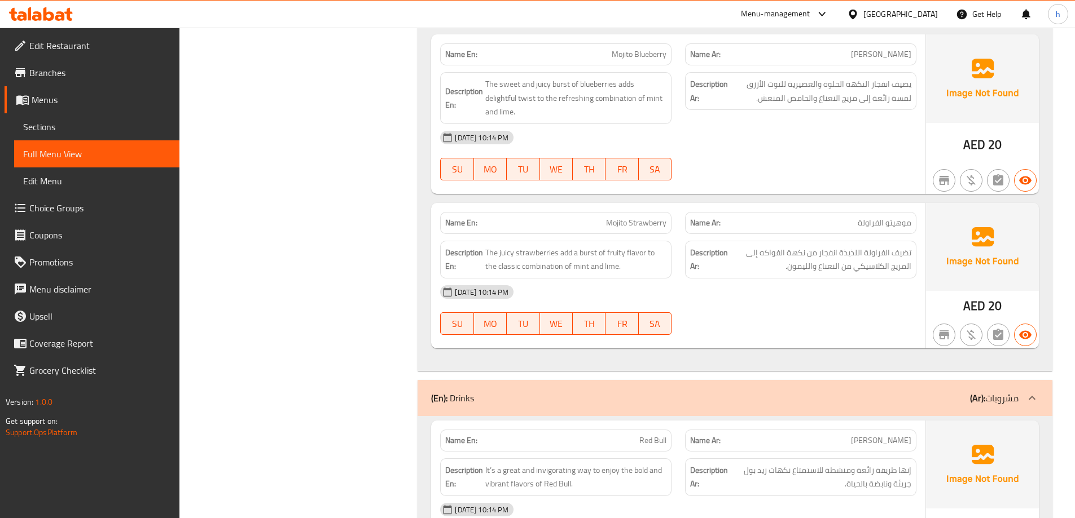
click at [318, 233] on div "Filter Branches Branches Popular filters Free items Branch specific items Has c…" at bounding box center [303, 432] width 216 height 2154
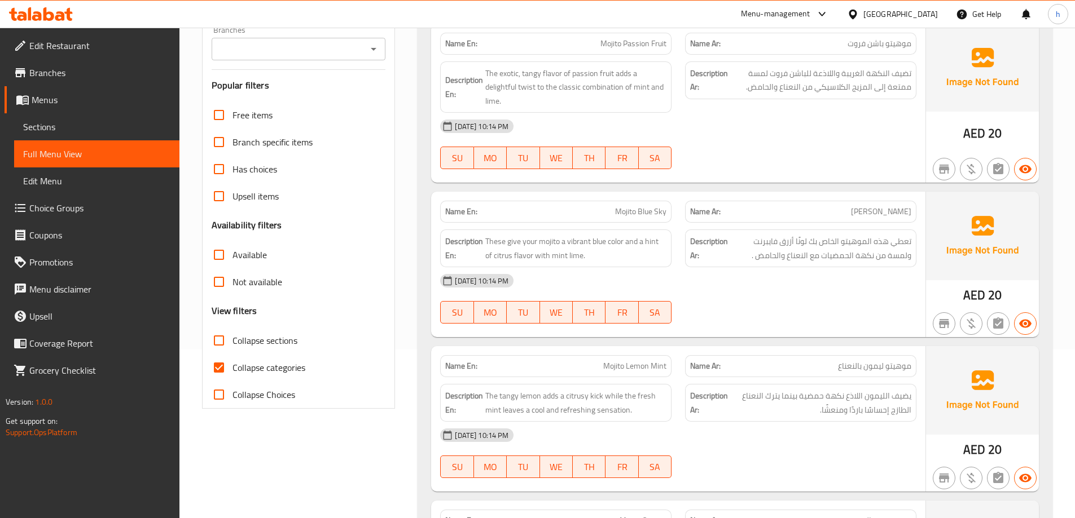
scroll to position [226, 0]
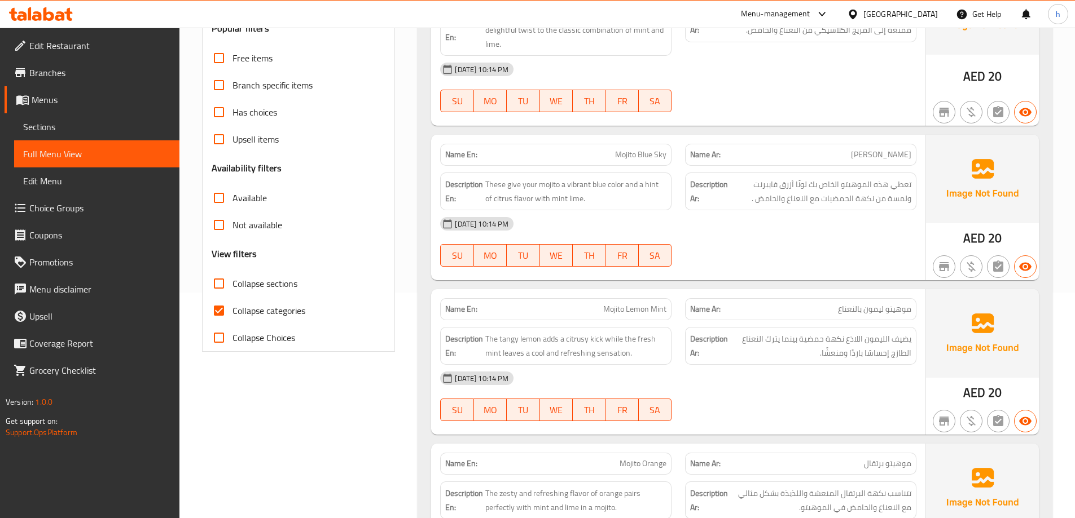
click at [217, 307] on input "Collapse categories" at bounding box center [218, 310] width 27 height 27
checkbox input "false"
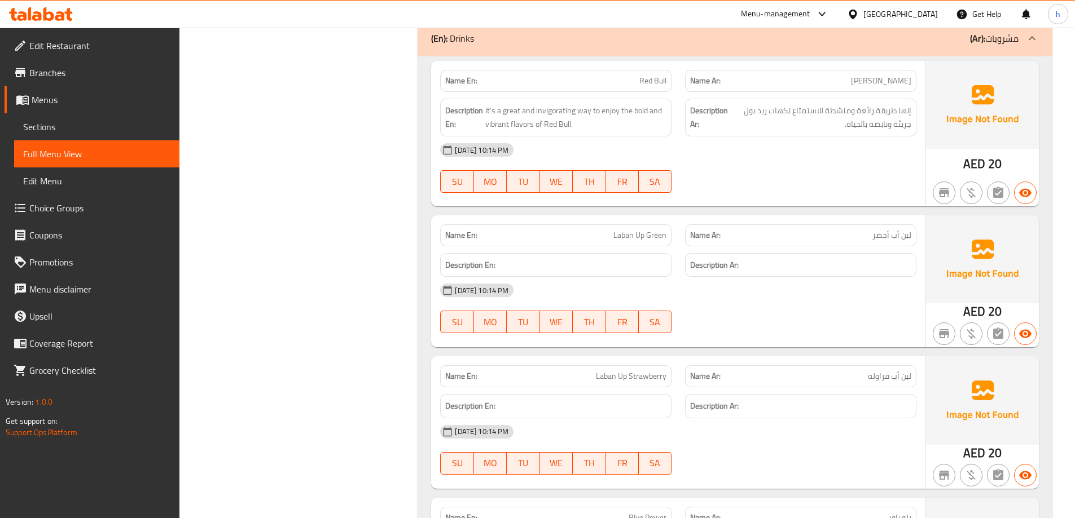
scroll to position [1151, 0]
click at [559, 110] on span "It’s a great and invigorating way to enjoy the bold and vibrant flavors of Red …" at bounding box center [575, 117] width 181 height 28
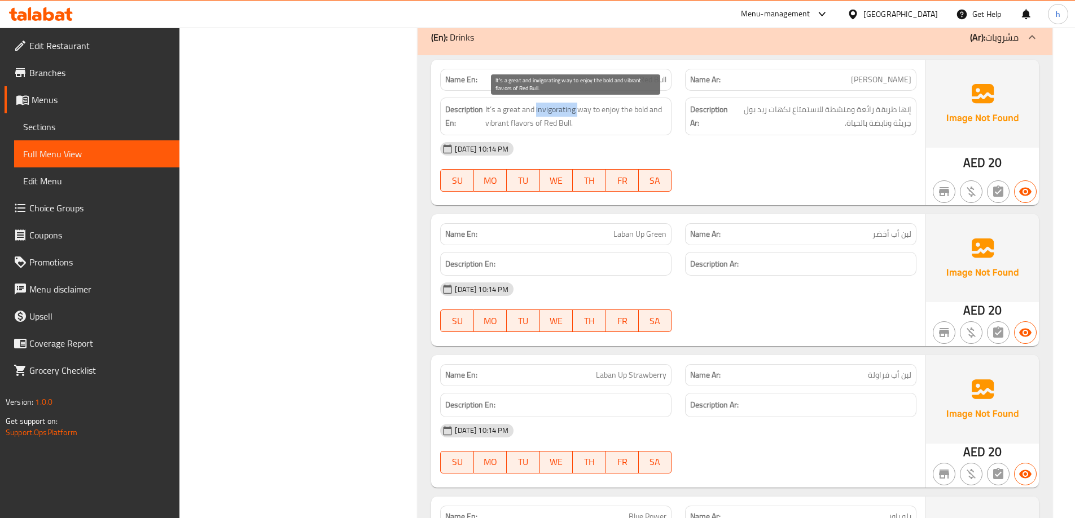
click at [559, 110] on span "It’s a great and invigorating way to enjoy the bold and vibrant flavors of Red …" at bounding box center [575, 117] width 181 height 28
copy span "invigorating"
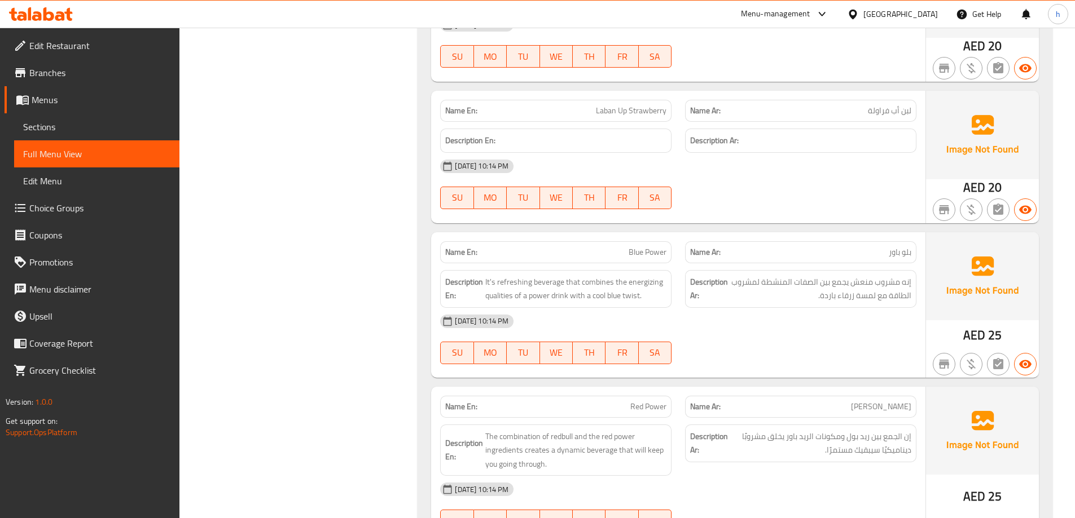
scroll to position [1433, 0]
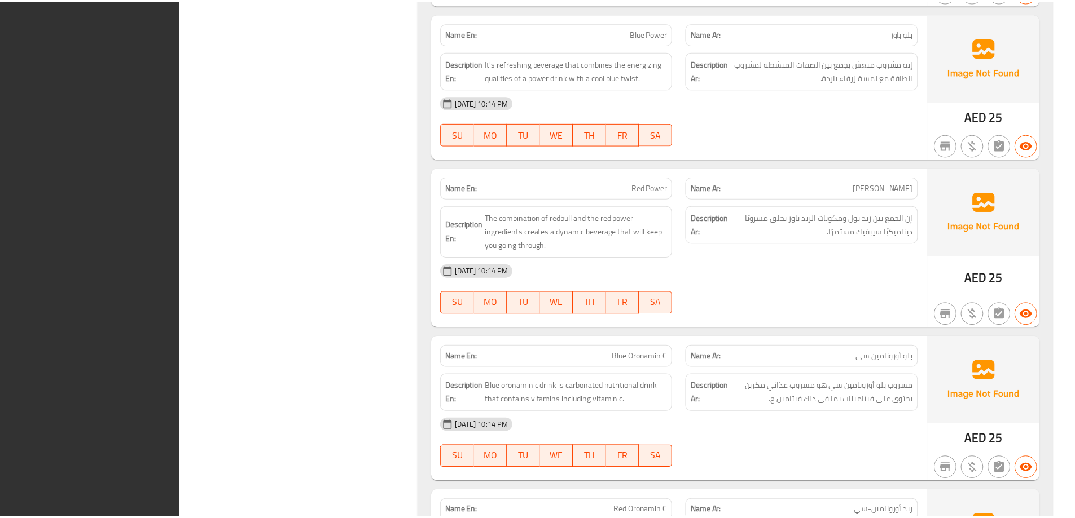
scroll to position [1784, 0]
